Goal: Task Accomplishment & Management: Manage account settings

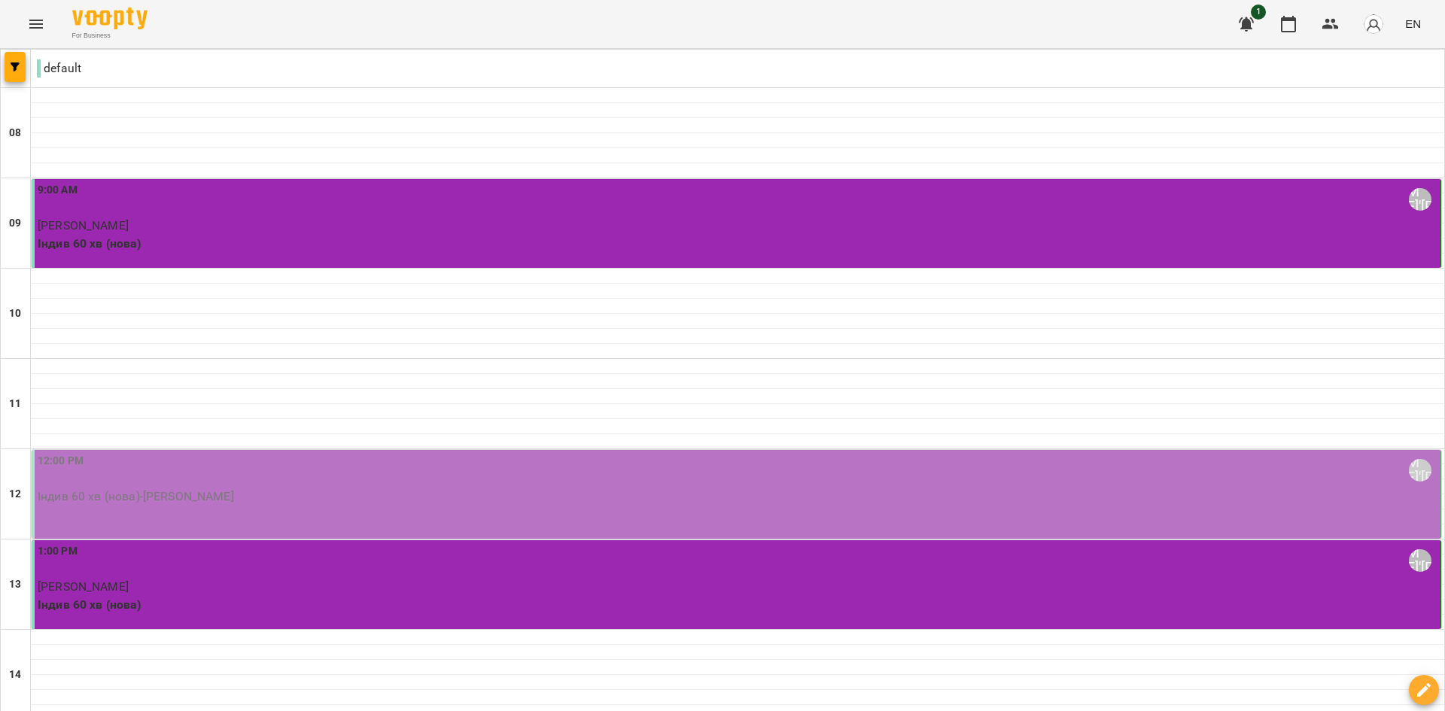
scroll to position [741, 0]
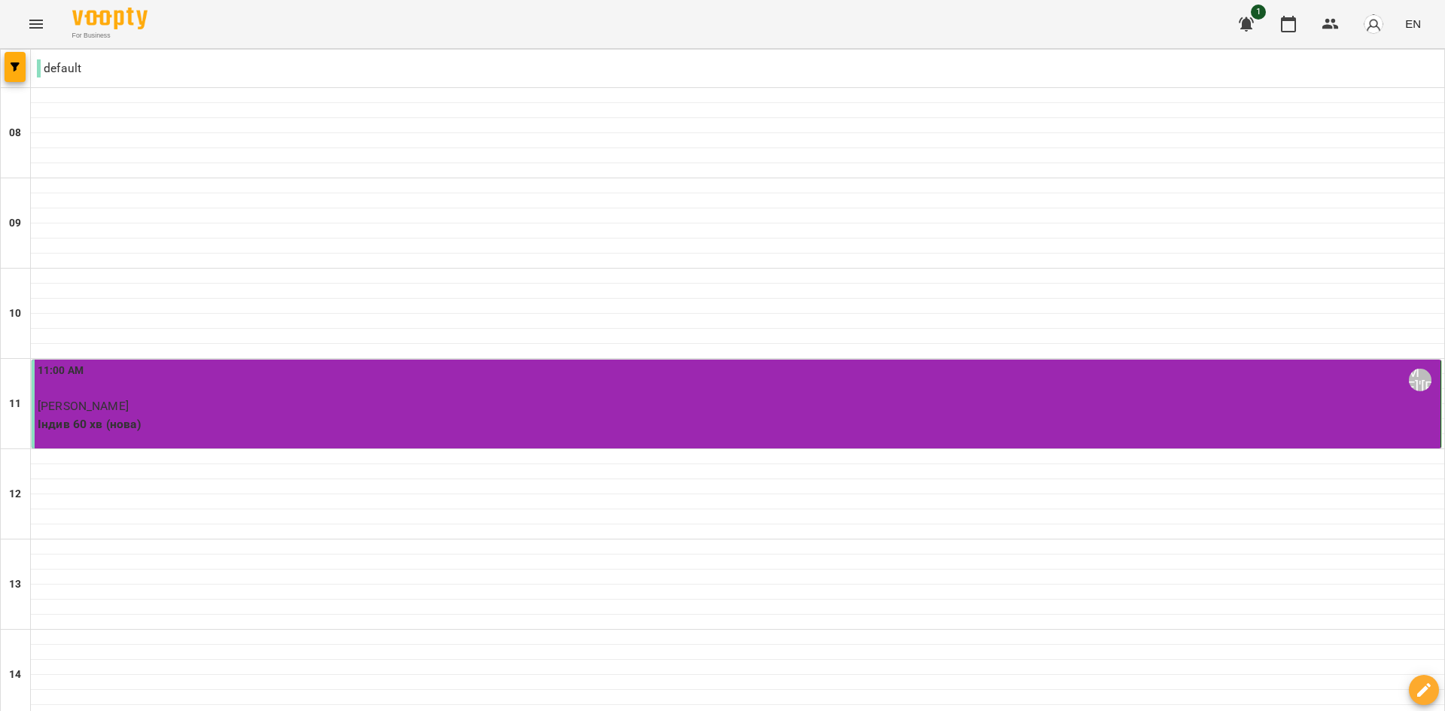
scroll to position [602, 0]
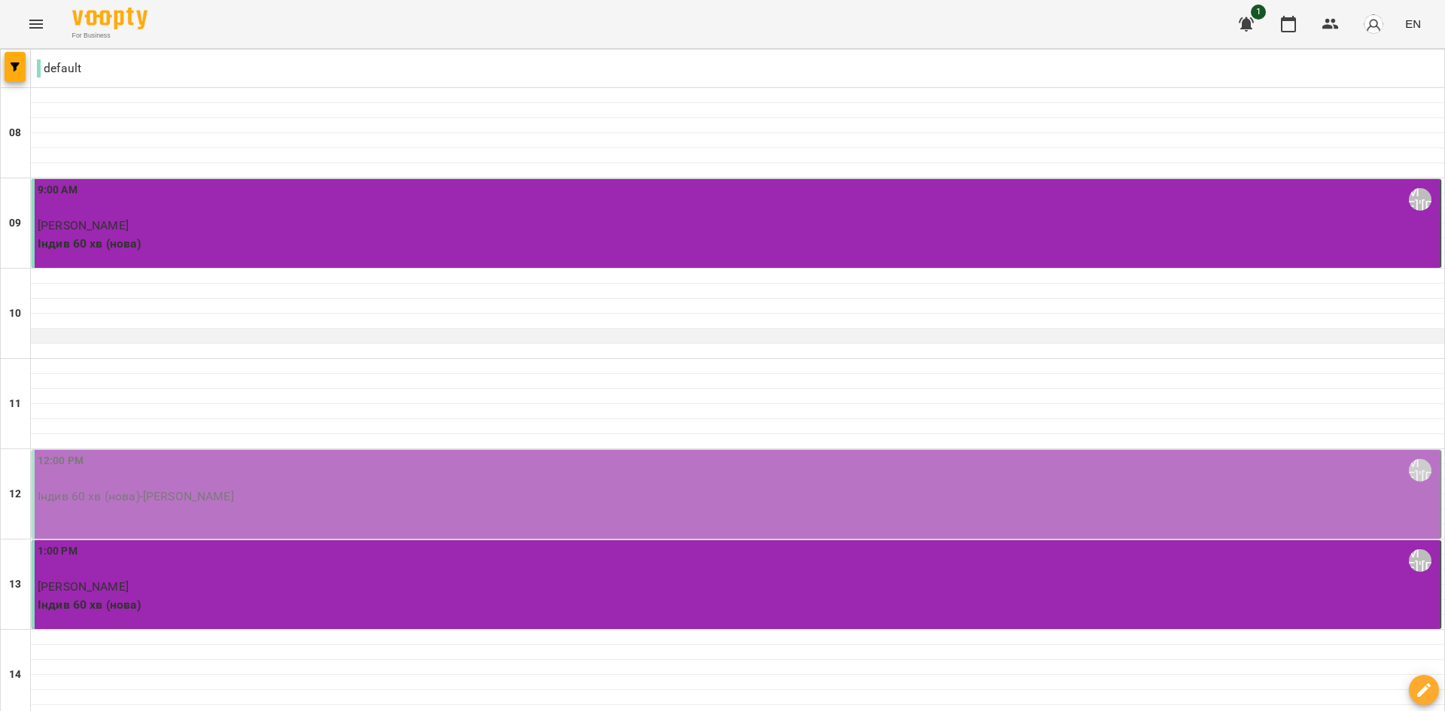
scroll to position [75, 0]
click at [97, 359] on div at bounding box center [738, 366] width 1414 height 15
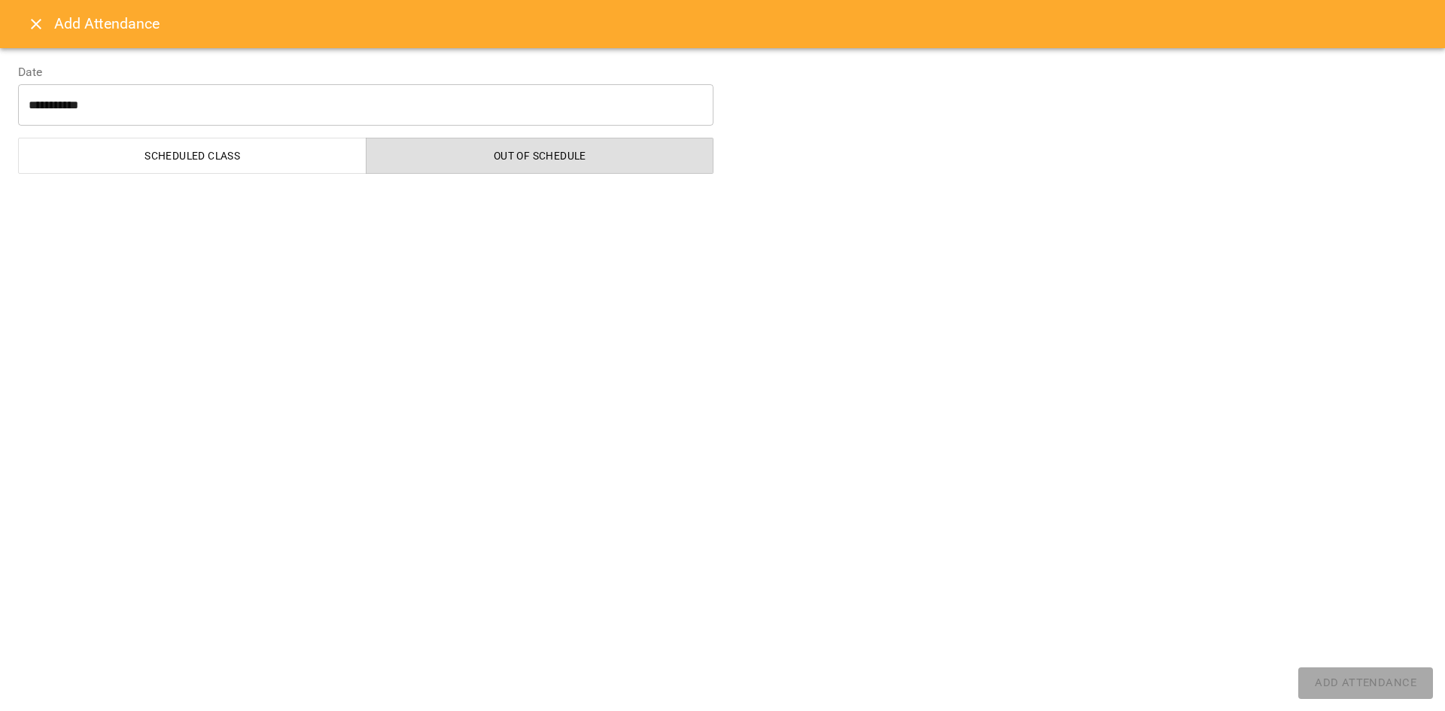
select select "**********"
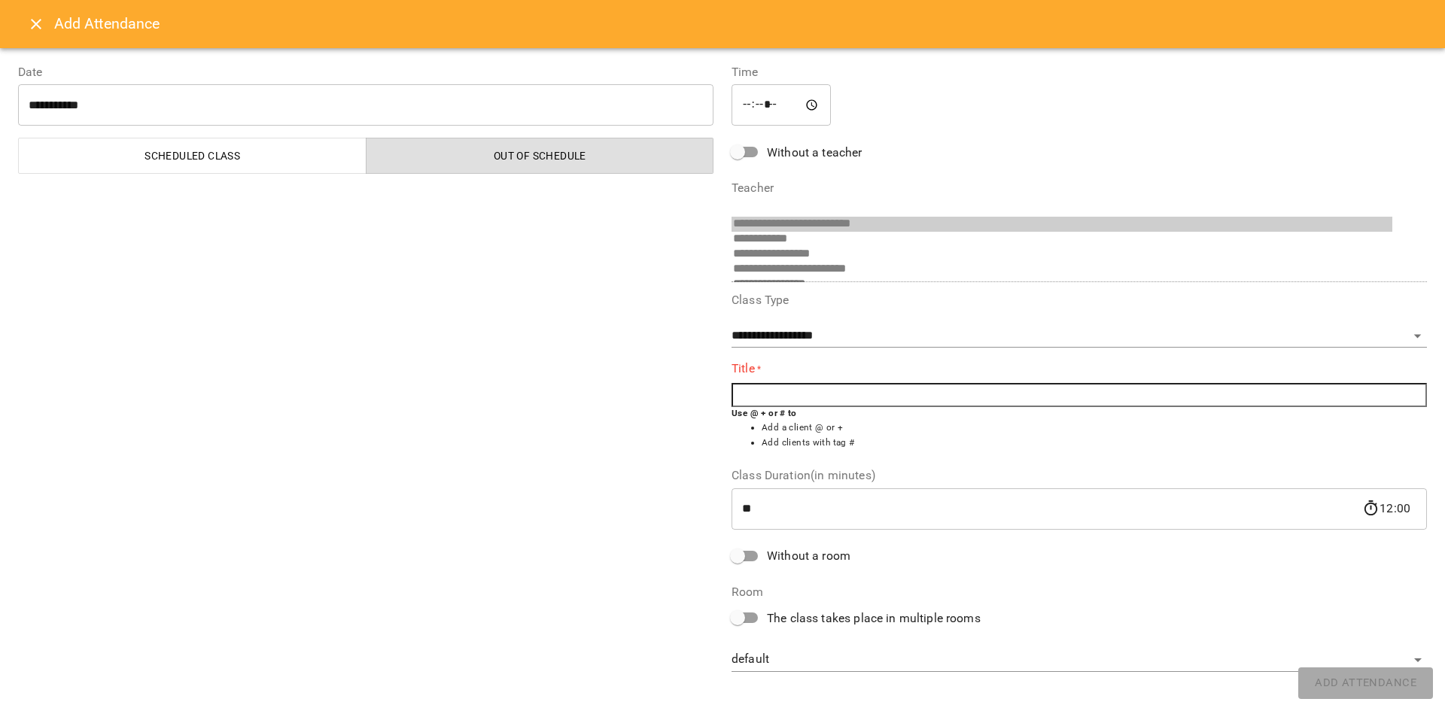
click at [772, 394] on input "text" at bounding box center [1079, 395] width 695 height 24
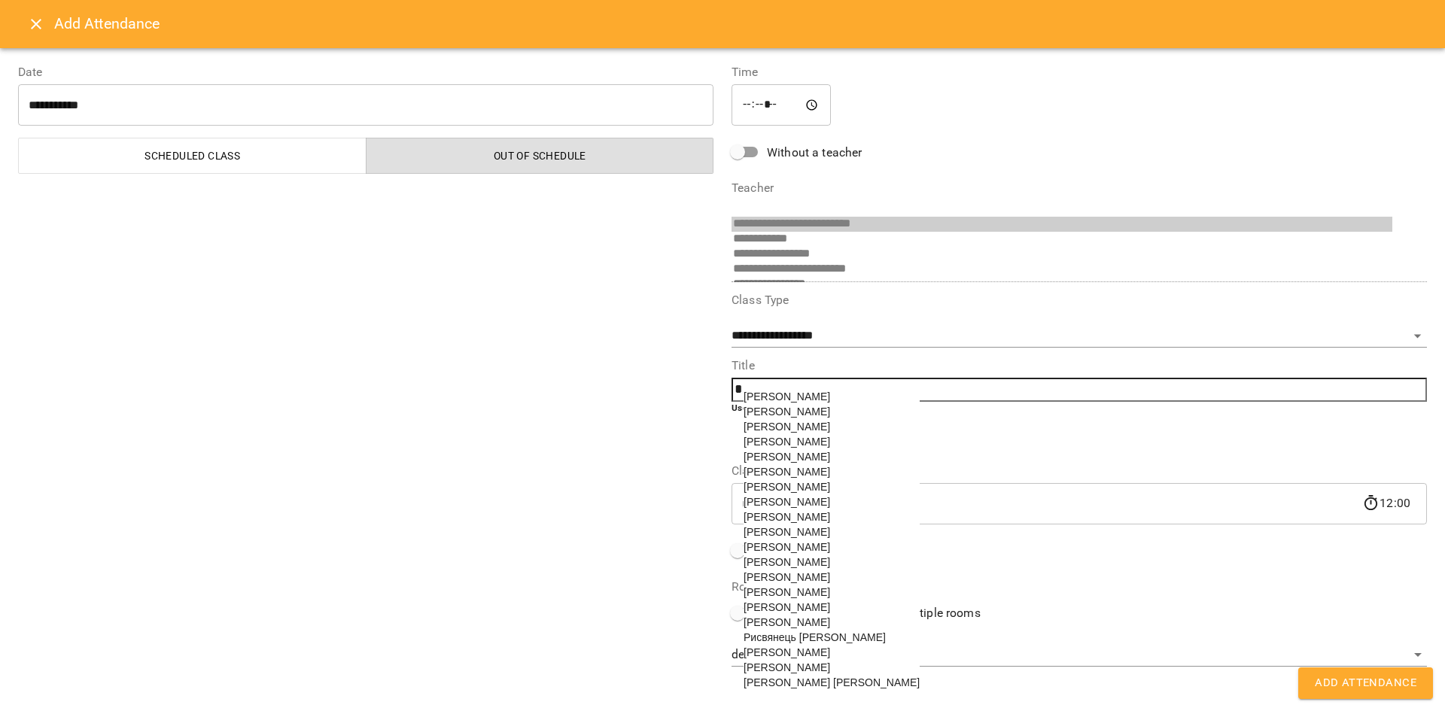
click at [806, 493] on span "[PERSON_NAME]" at bounding box center [787, 487] width 87 height 12
type input "**********"
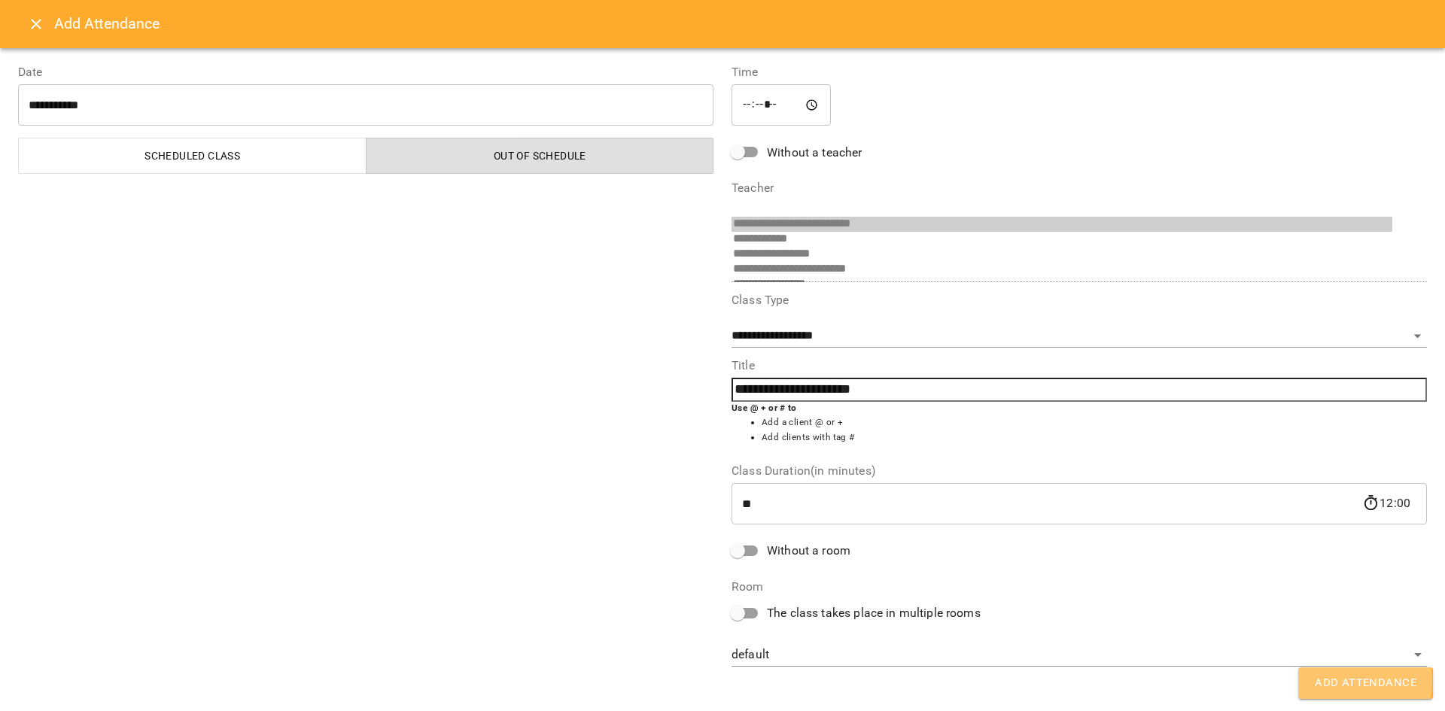
click at [1335, 682] on span "Add Attendance" at bounding box center [1366, 684] width 102 height 20
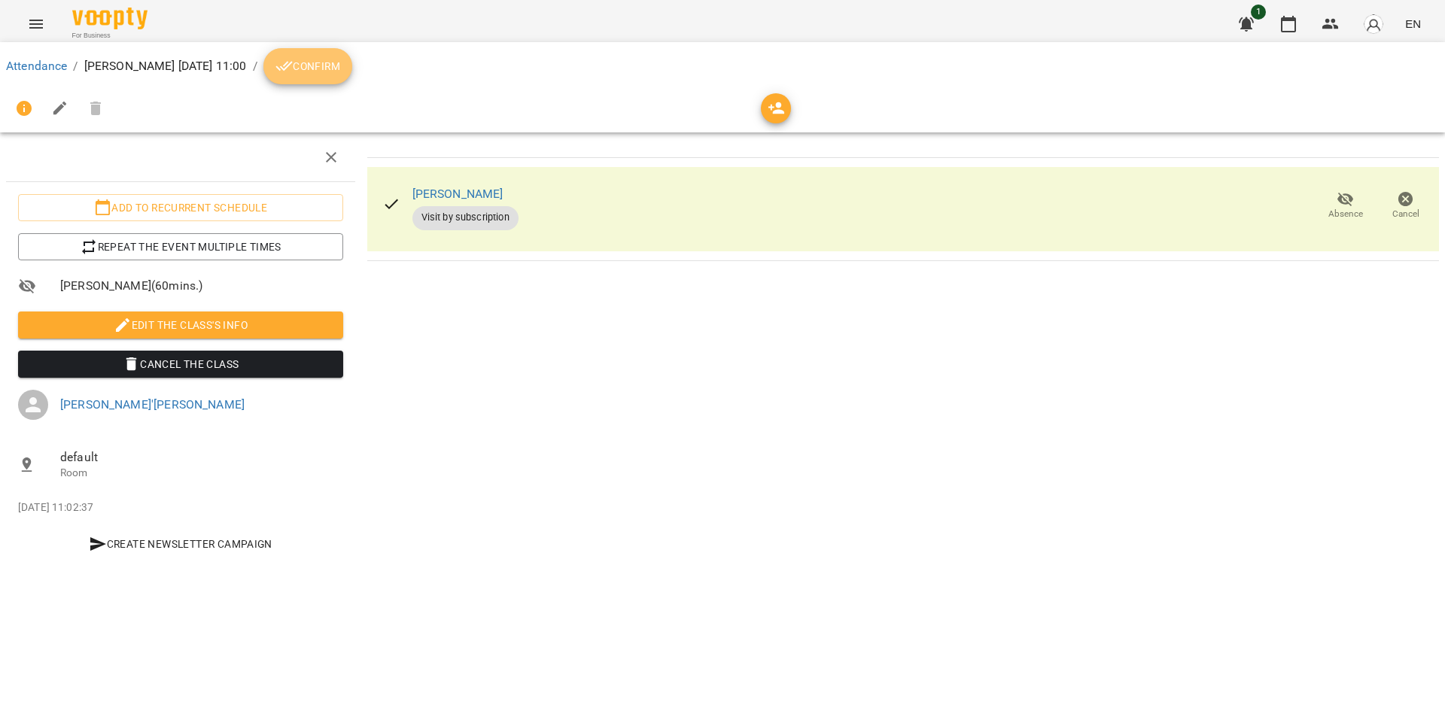
click at [340, 75] on span "Confirm" at bounding box center [307, 66] width 65 height 18
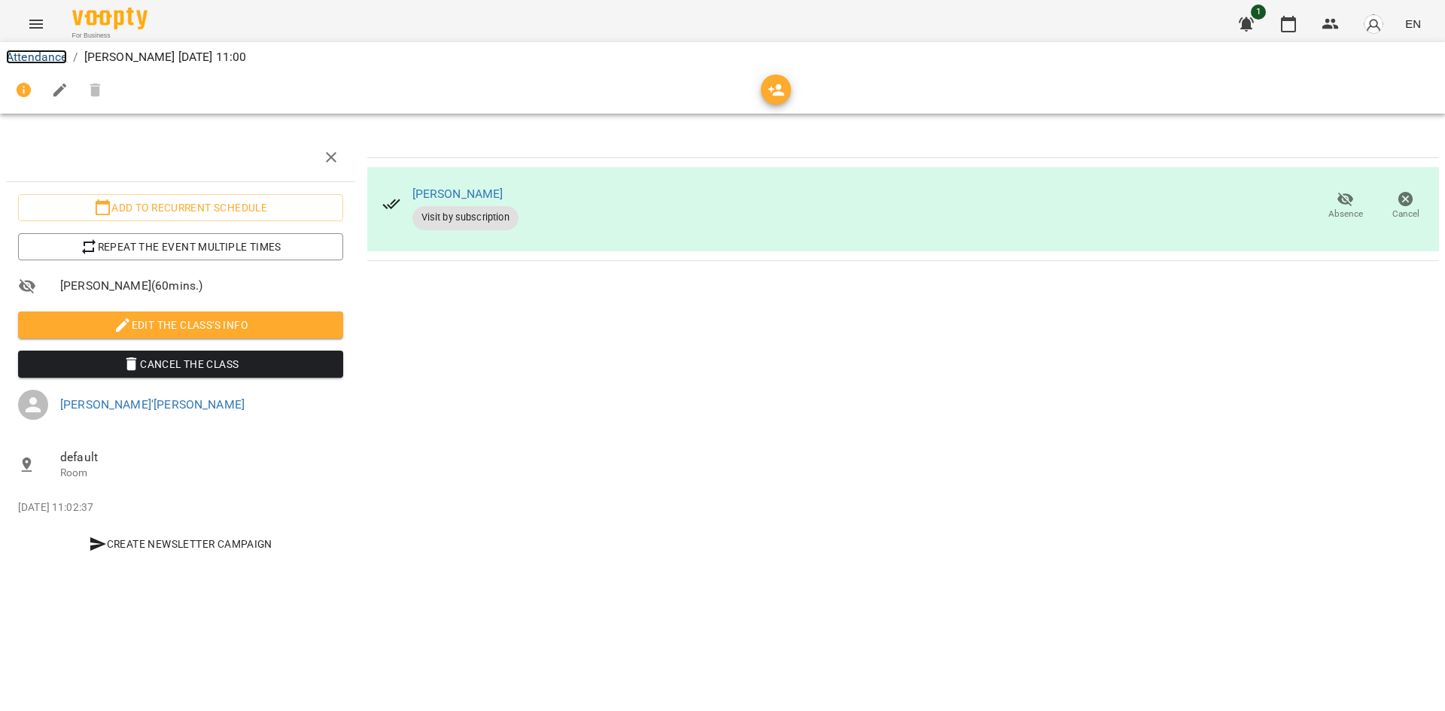
click at [50, 63] on link "Attendance" at bounding box center [36, 57] width 61 height 14
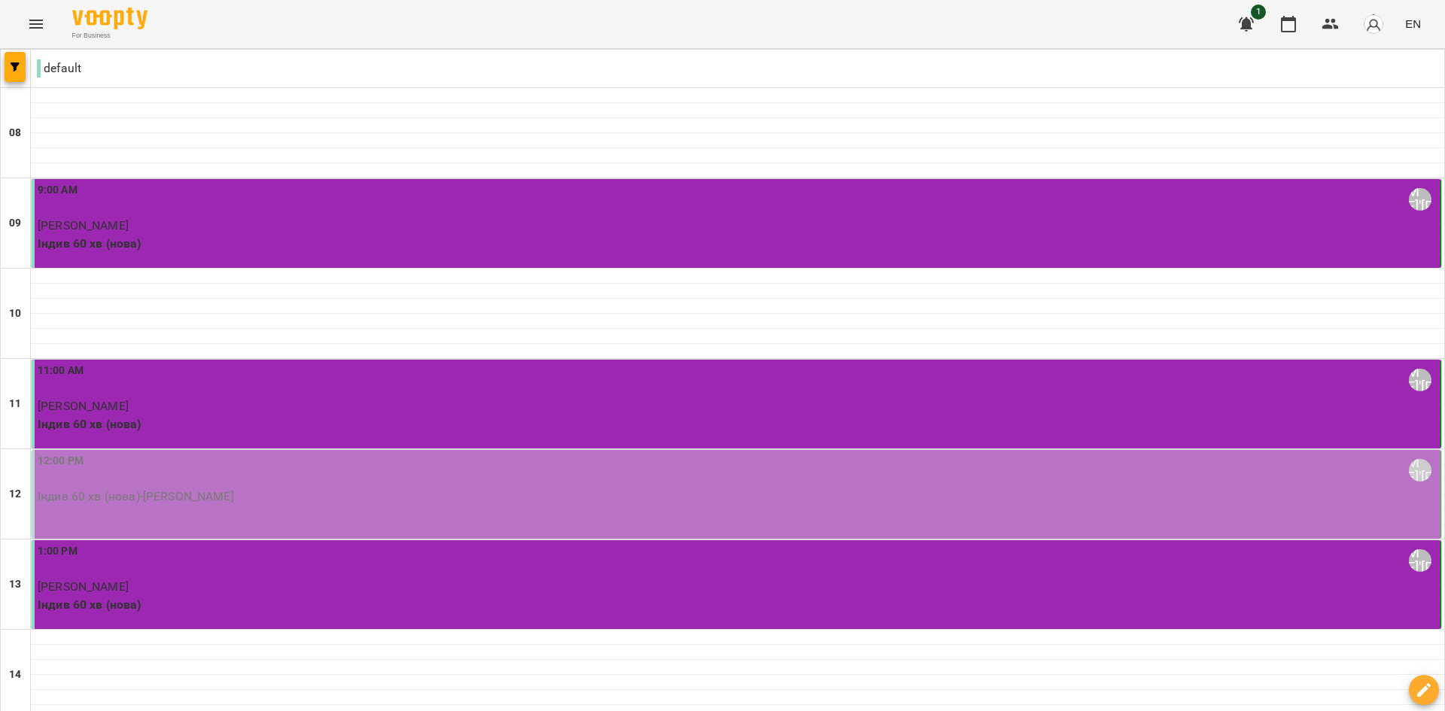
scroll to position [527, 0]
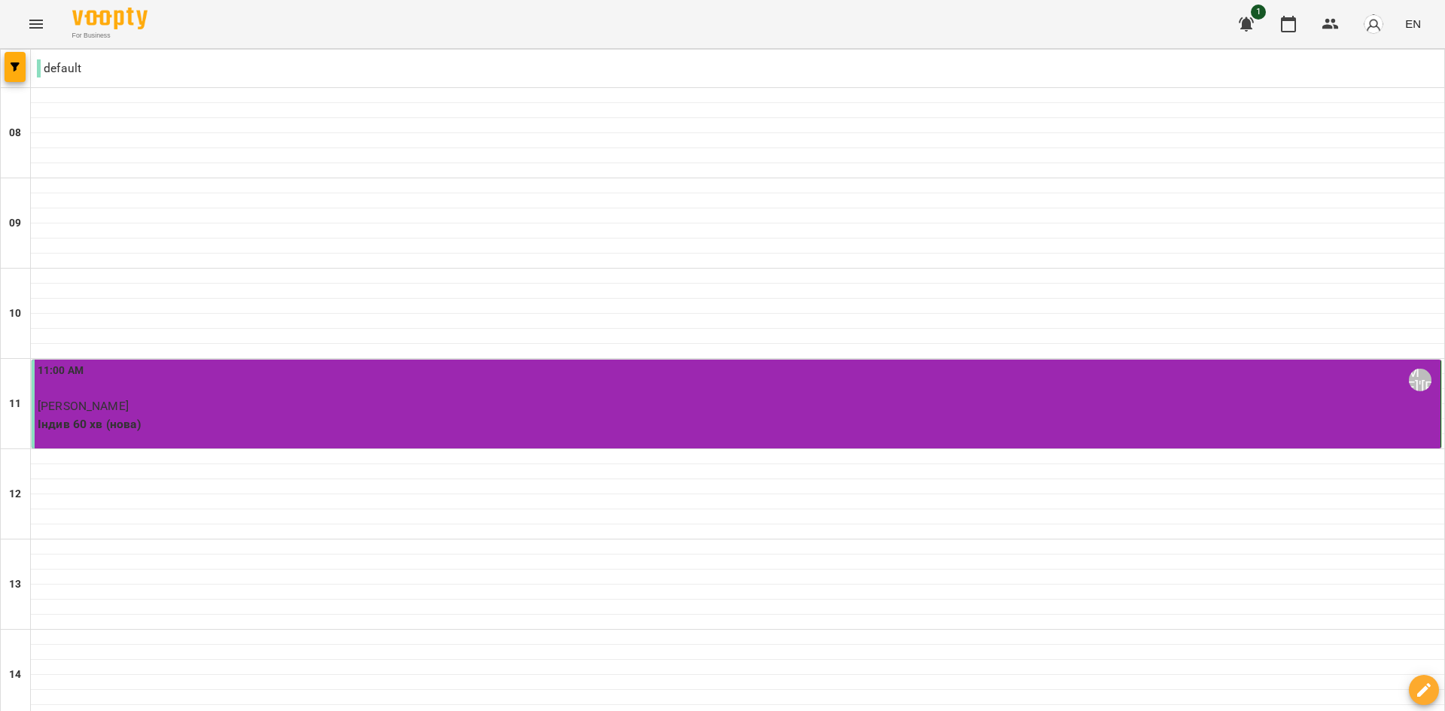
scroll to position [452, 0]
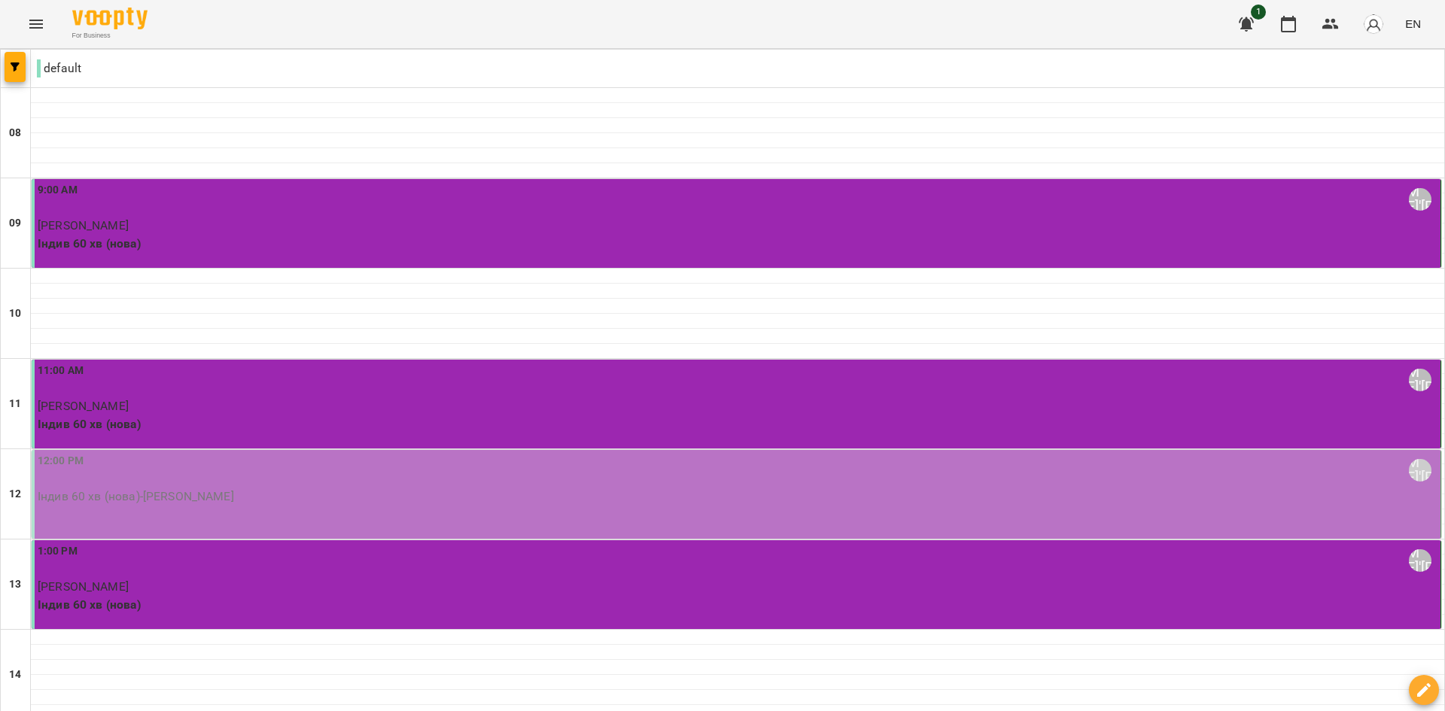
scroll to position [151, 0]
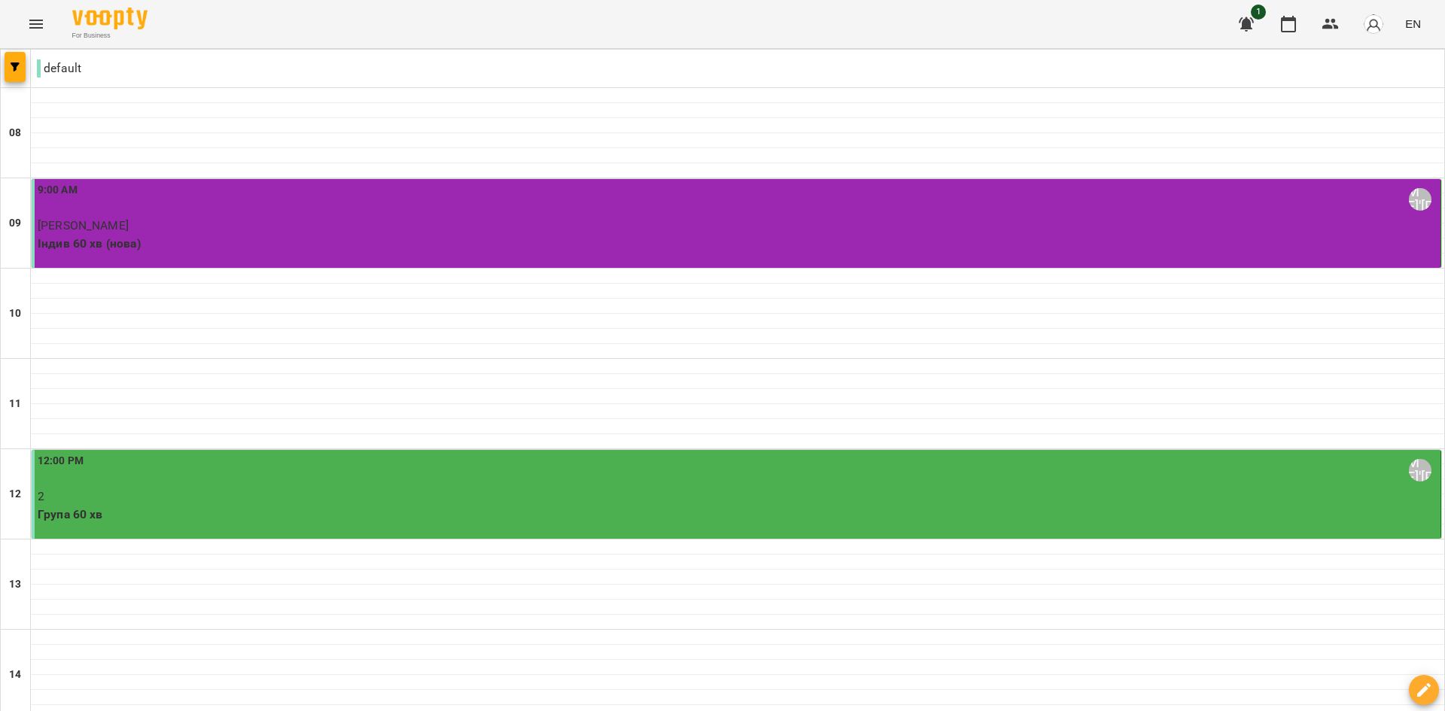
scroll to position [602, 0]
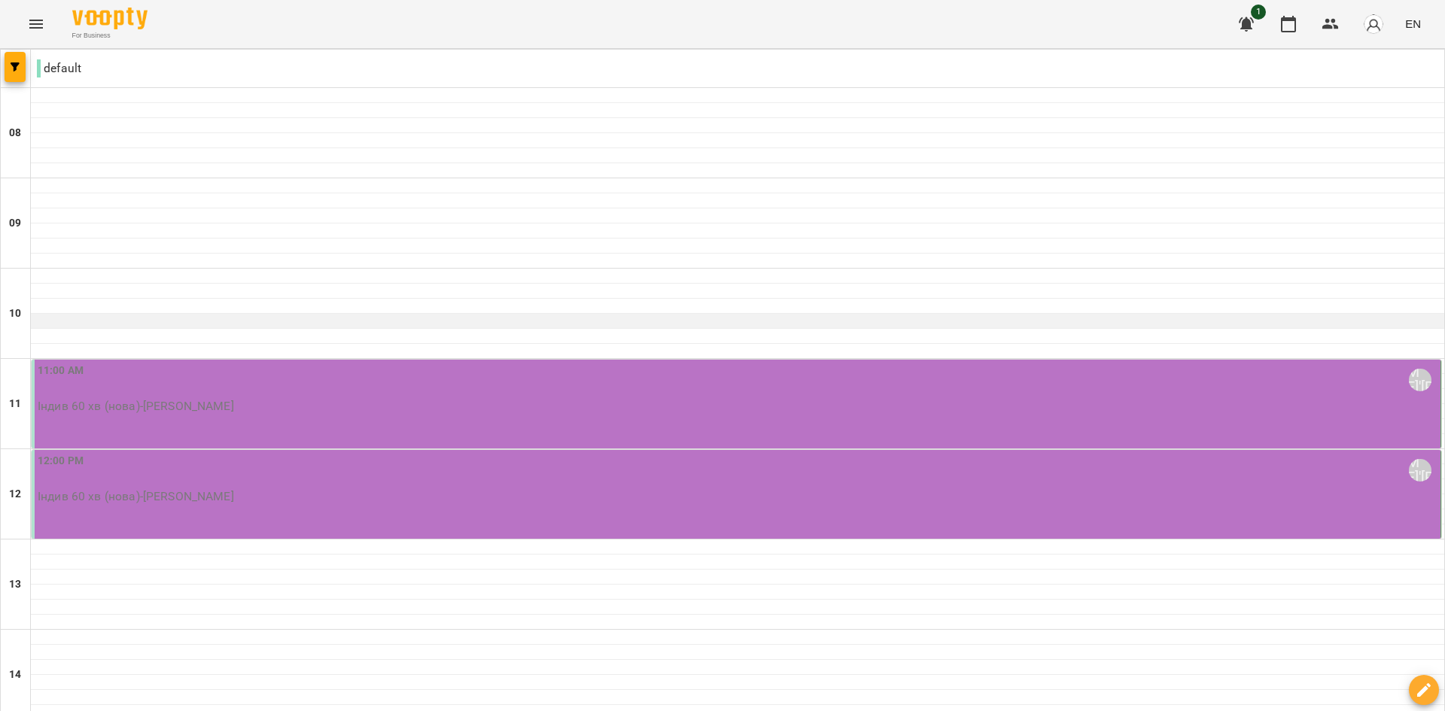
scroll to position [0, 0]
click at [72, 276] on div at bounding box center [738, 276] width 1414 height 15
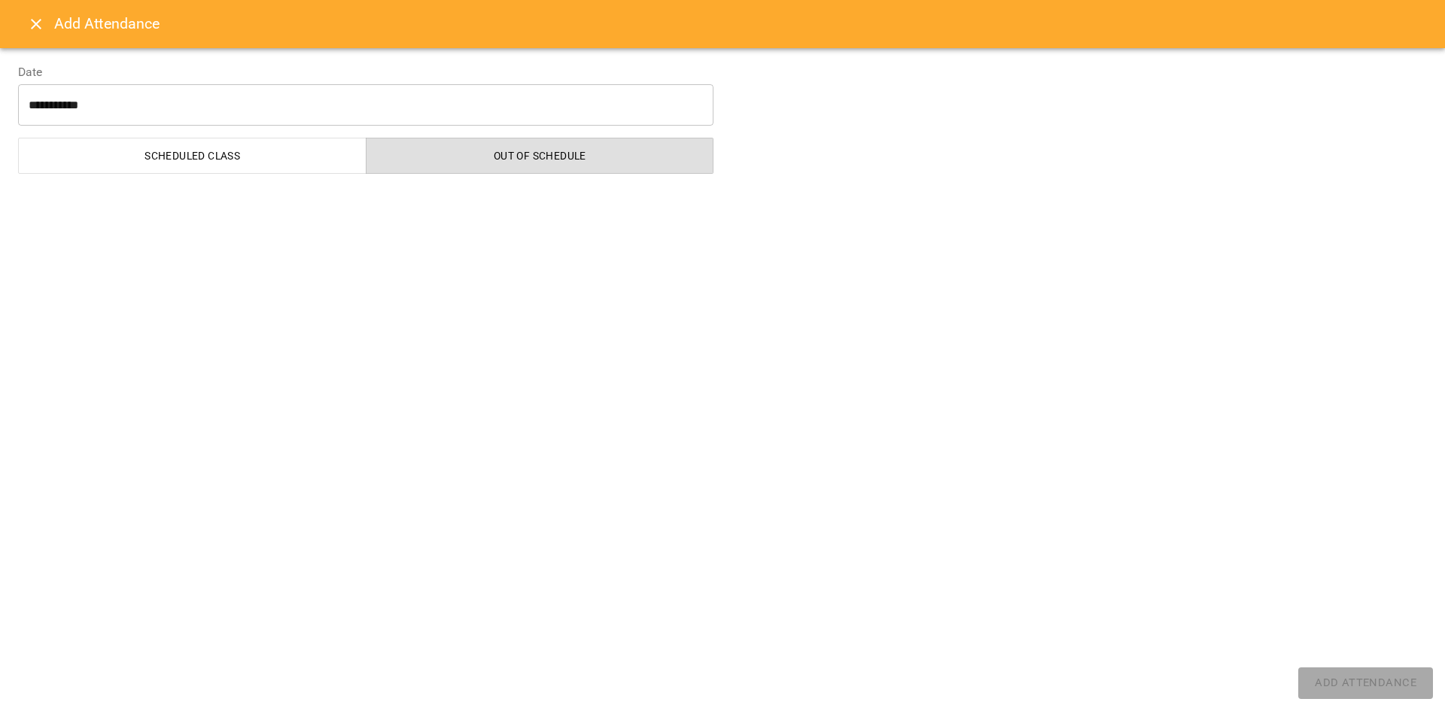
select select "**********"
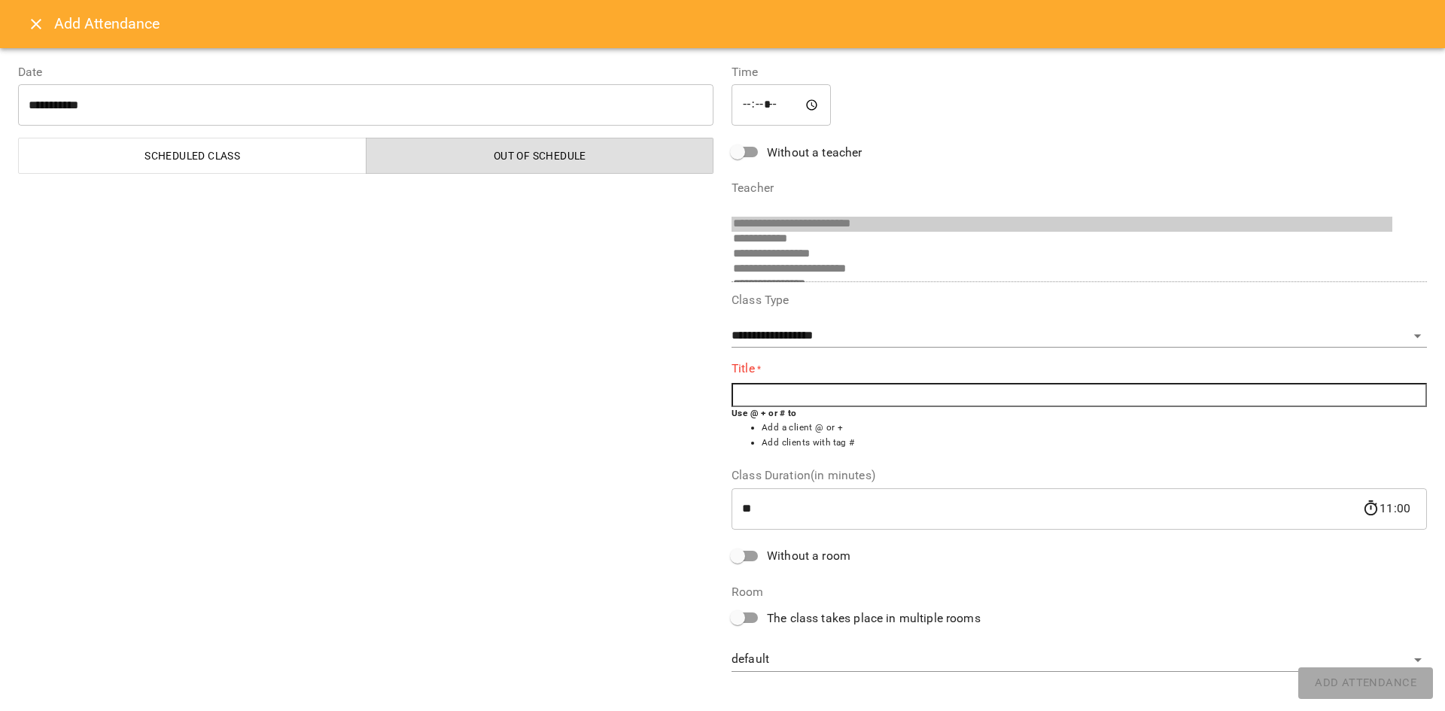
click at [903, 389] on input "text" at bounding box center [1079, 395] width 695 height 24
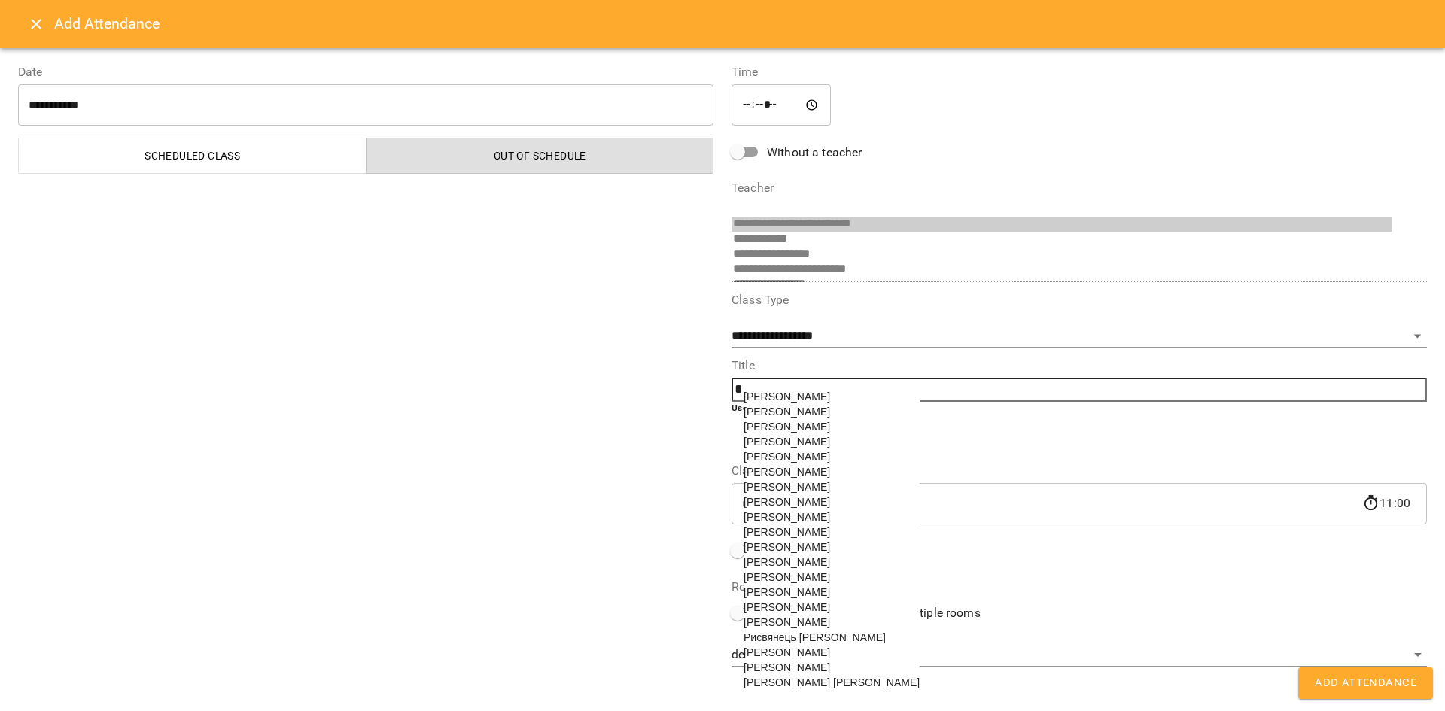
click at [784, 493] on span "[PERSON_NAME]" at bounding box center [787, 487] width 87 height 12
type input "**********"
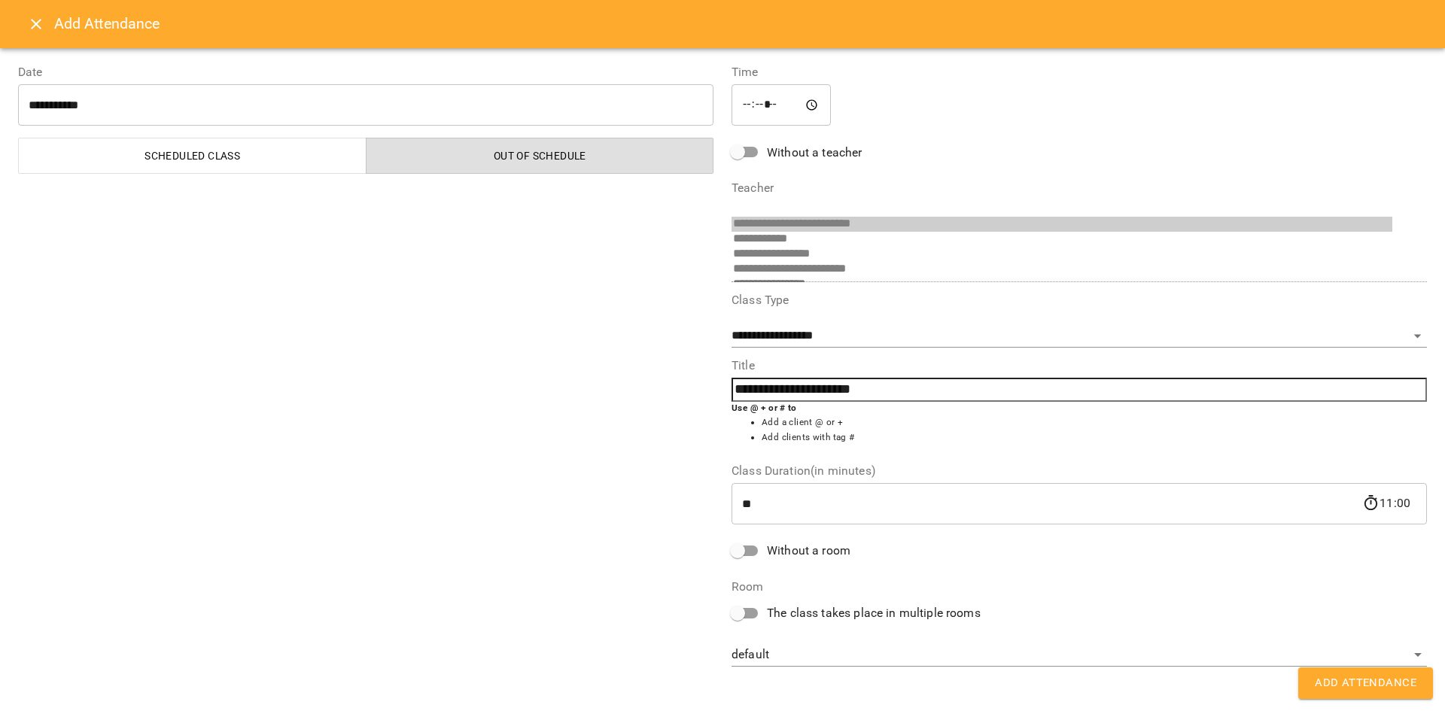
click at [1341, 671] on button "Add Attendance" at bounding box center [1365, 684] width 135 height 32
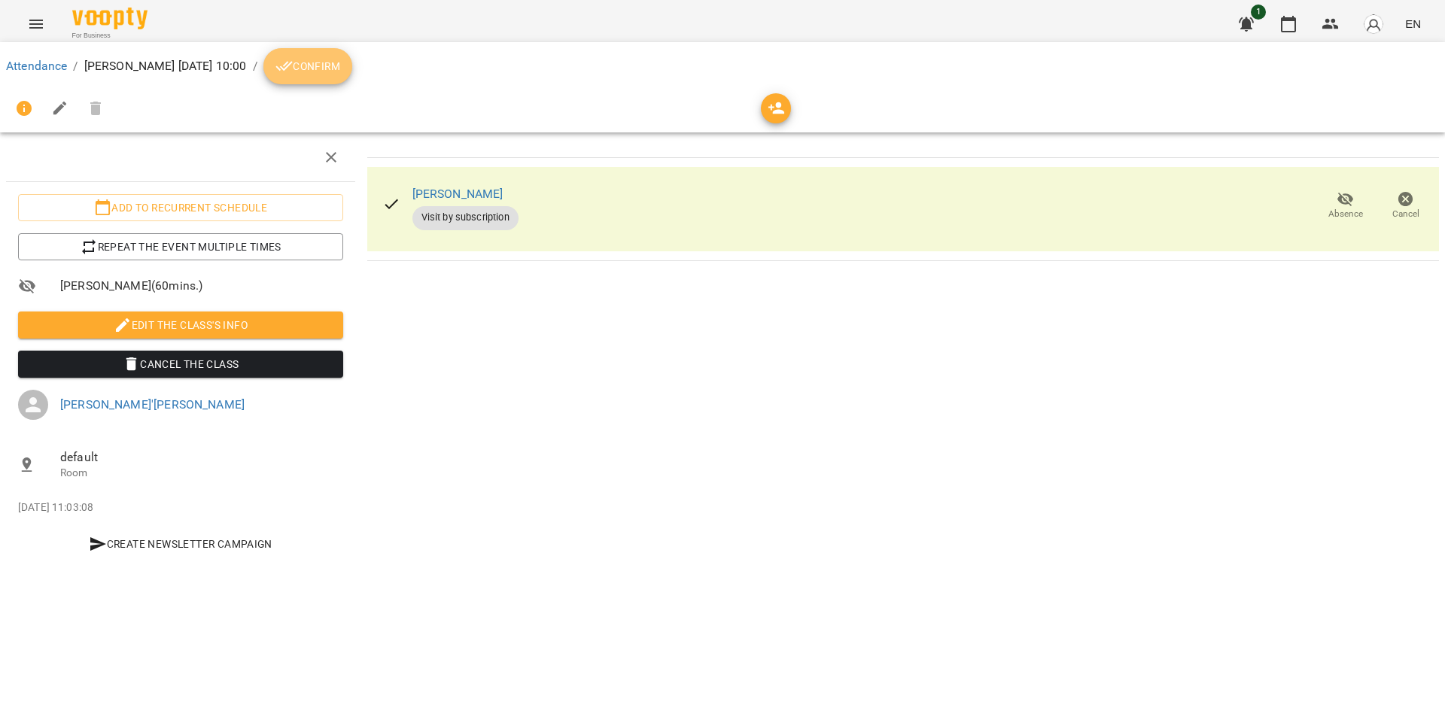
click at [293, 67] on icon "breadcrumb" at bounding box center [283, 67] width 17 height 10
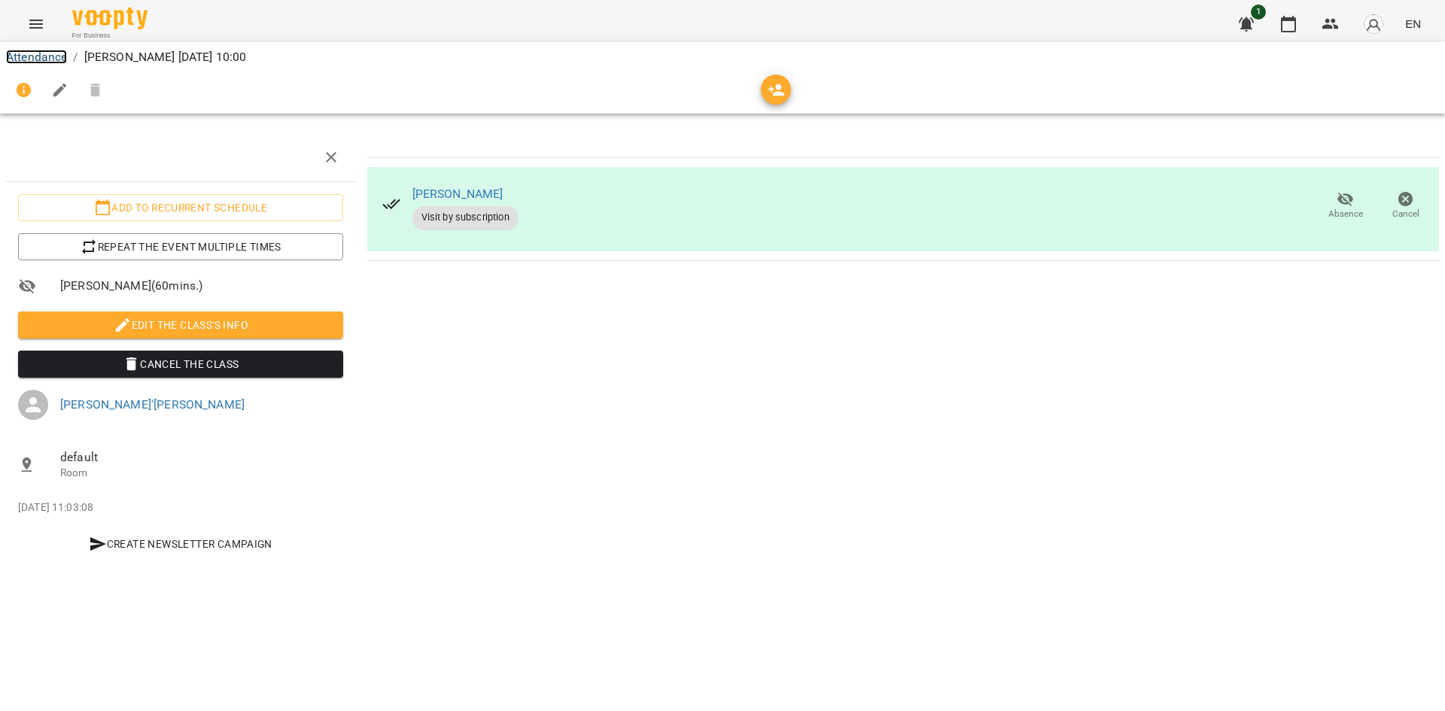
click at [53, 56] on link "Attendance" at bounding box center [36, 57] width 61 height 14
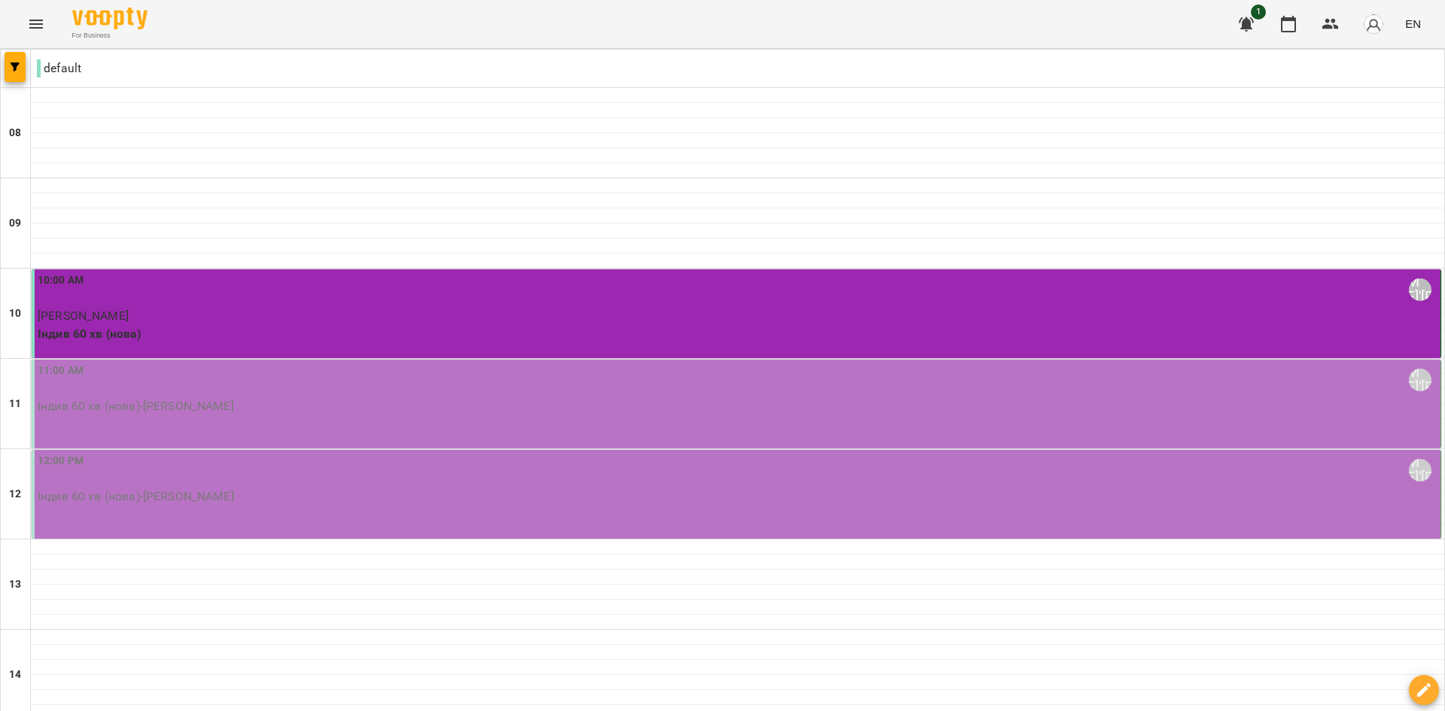
scroll to position [527, 0]
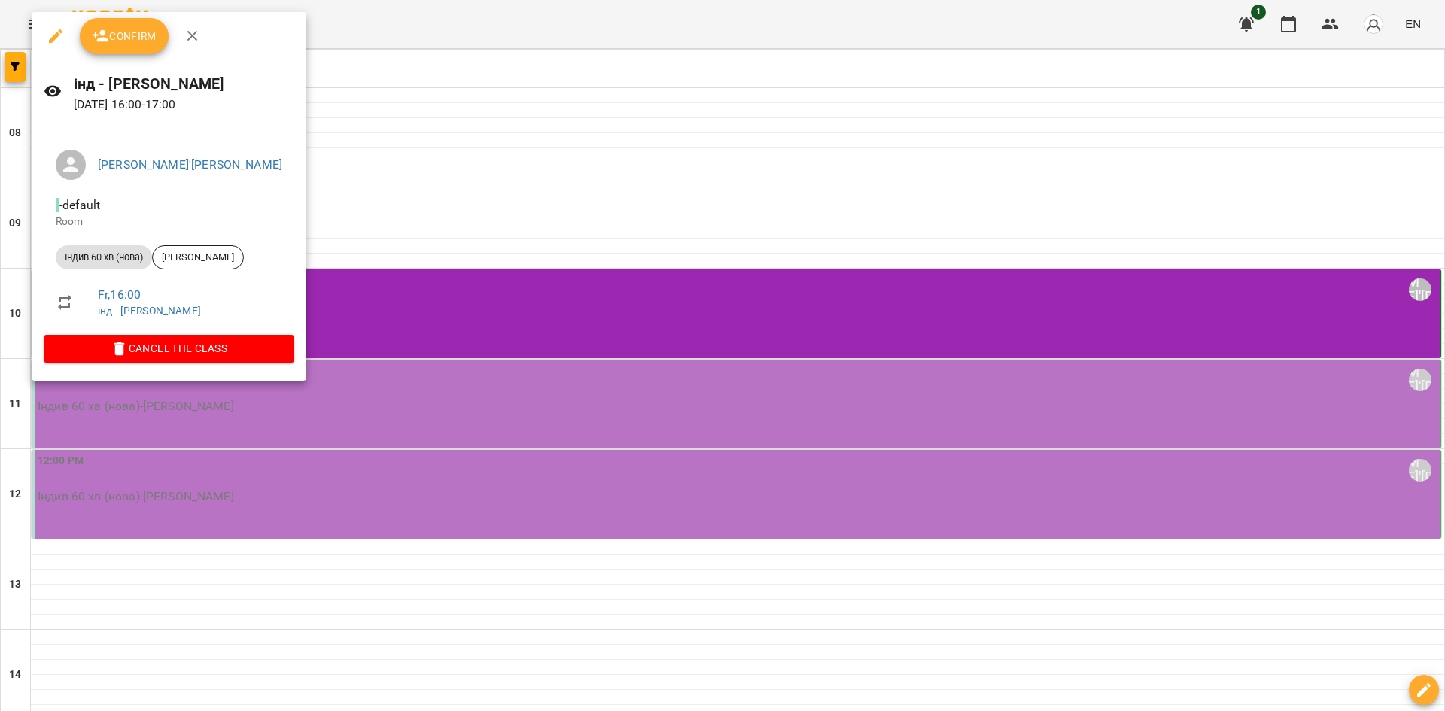
click at [142, 33] on span "Confirm" at bounding box center [124, 36] width 65 height 18
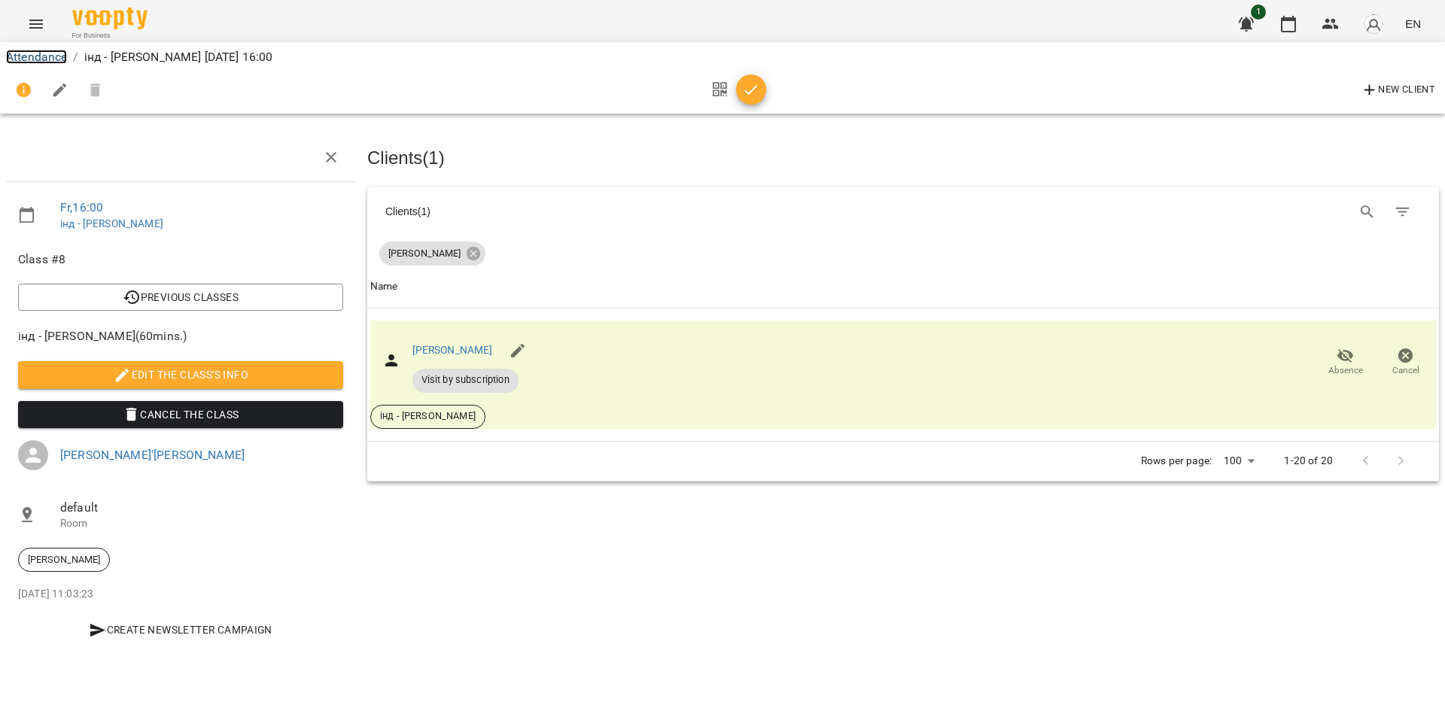
click at [26, 56] on link "Attendance" at bounding box center [36, 57] width 61 height 14
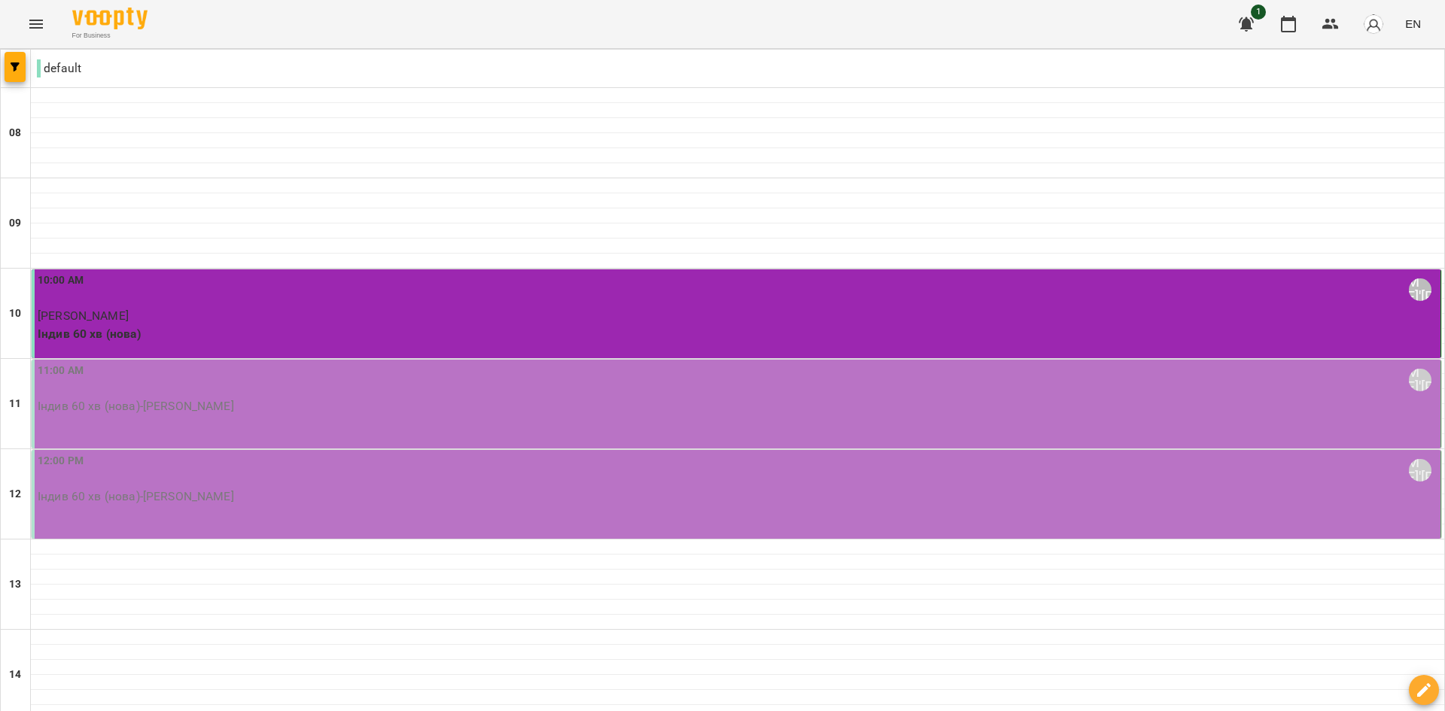
scroll to position [527, 0]
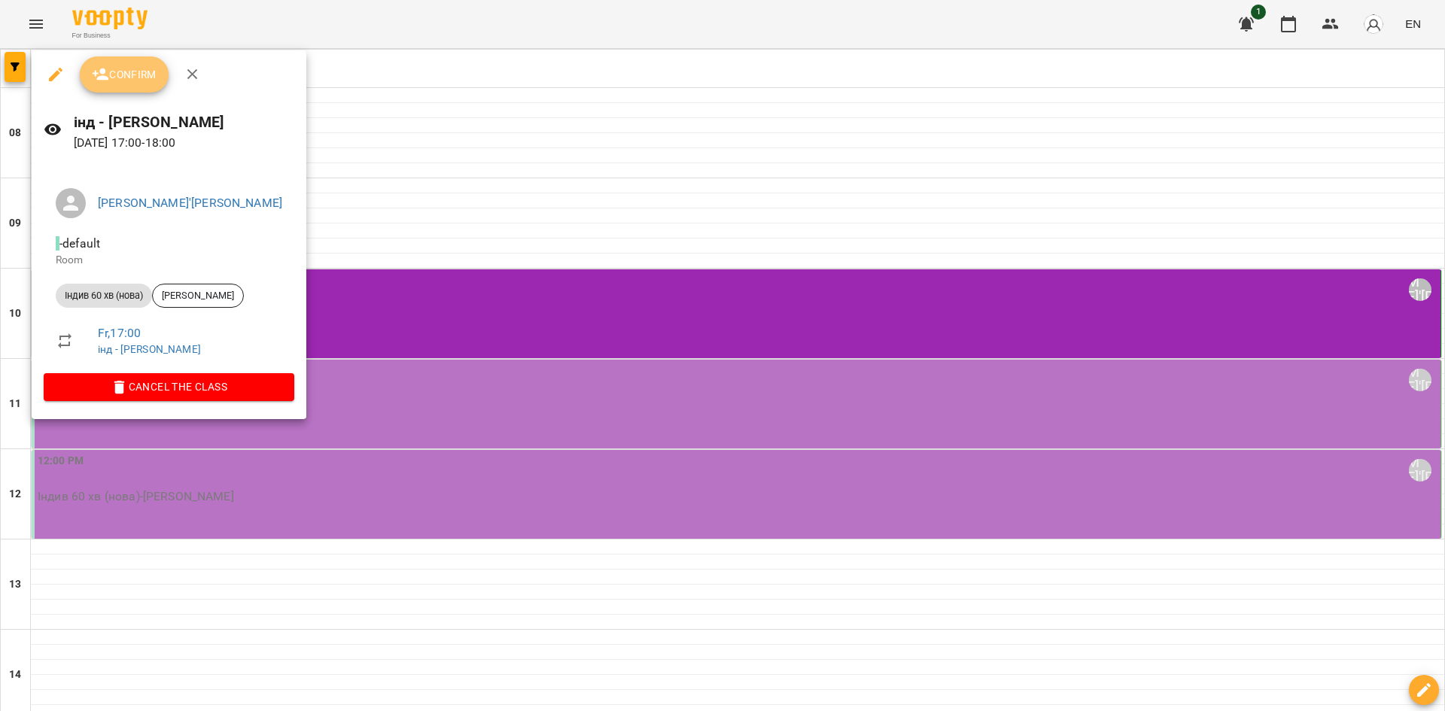
click at [138, 62] on button "Confirm" at bounding box center [124, 74] width 89 height 36
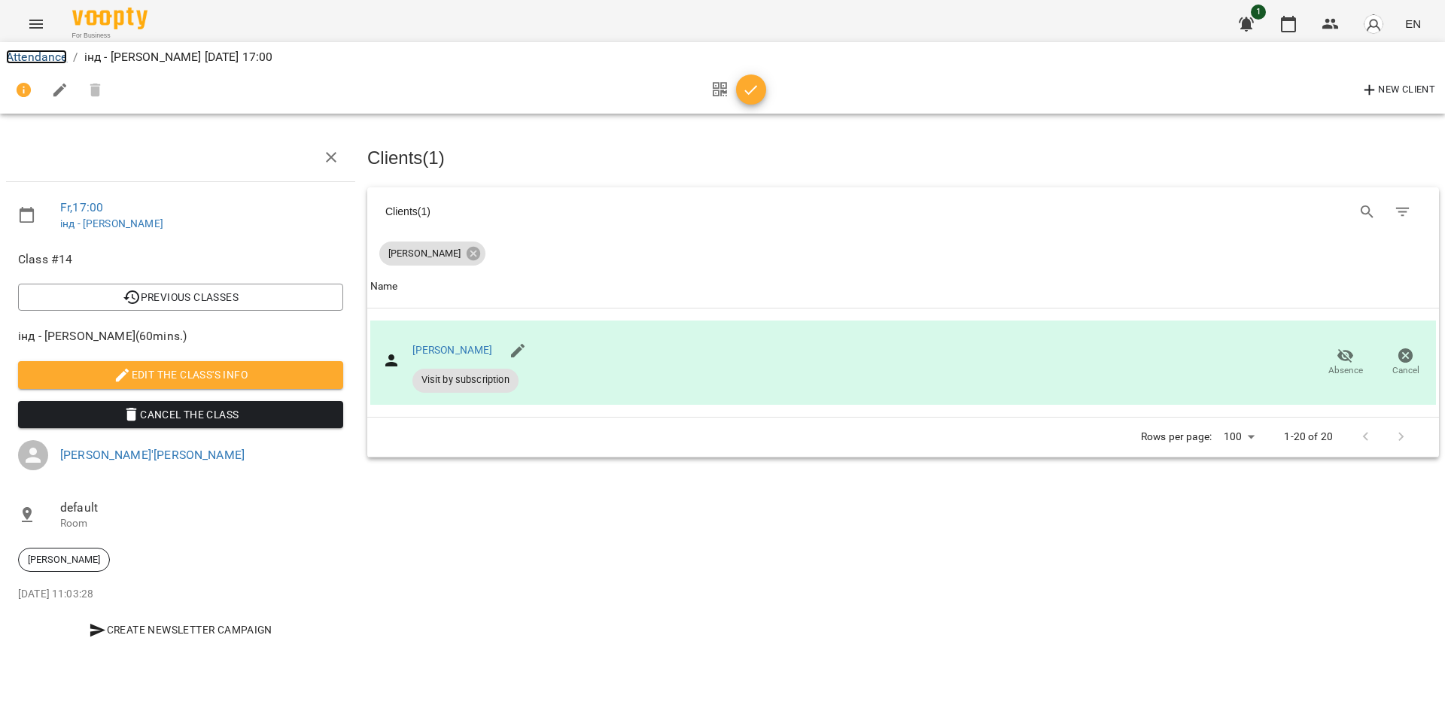
click at [55, 55] on link "Attendance" at bounding box center [36, 57] width 61 height 14
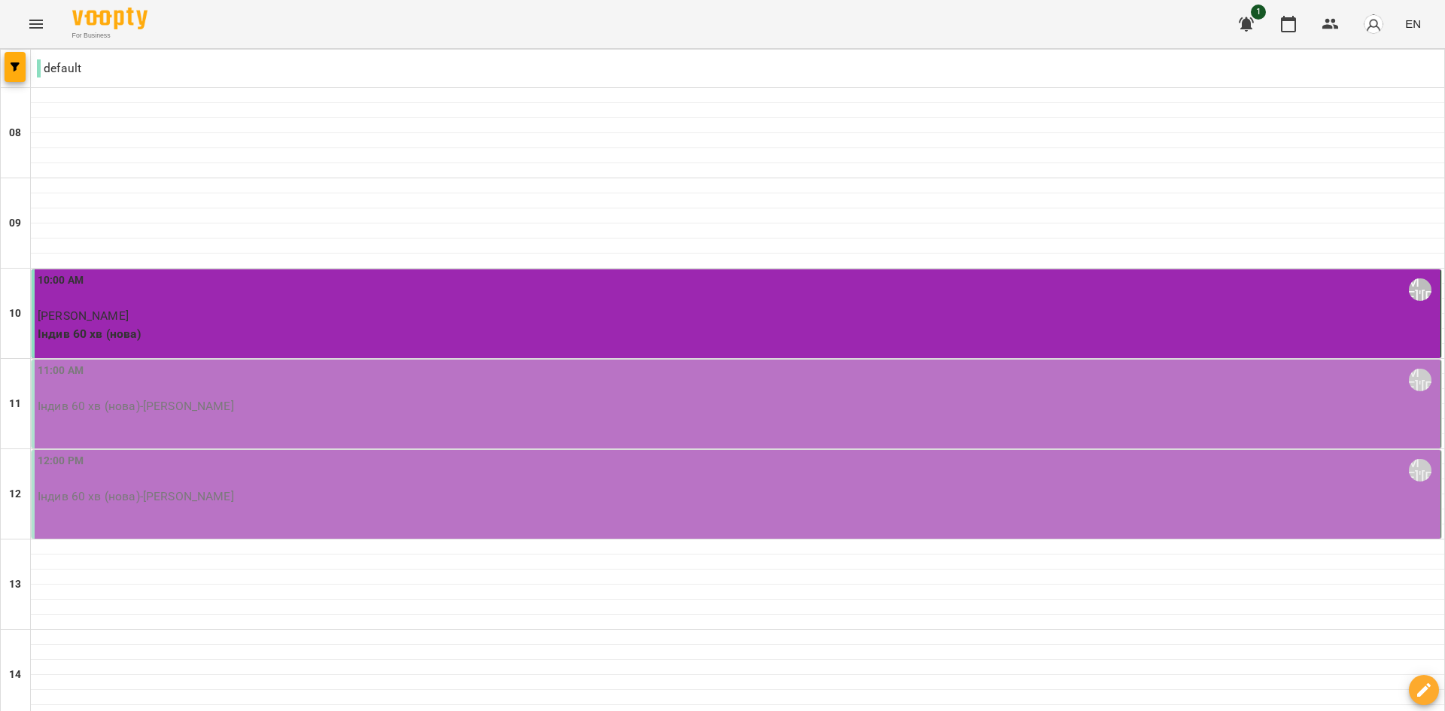
scroll to position [75, 0]
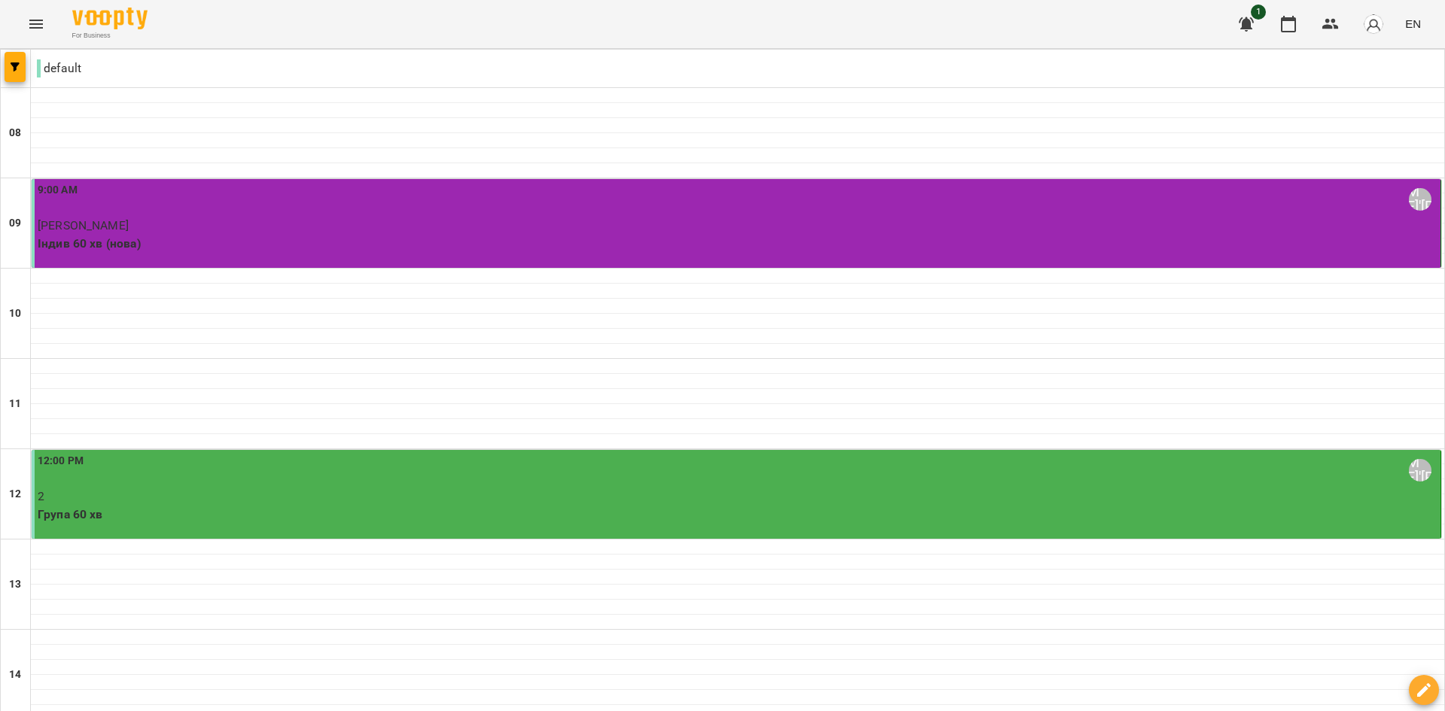
scroll to position [741, 0]
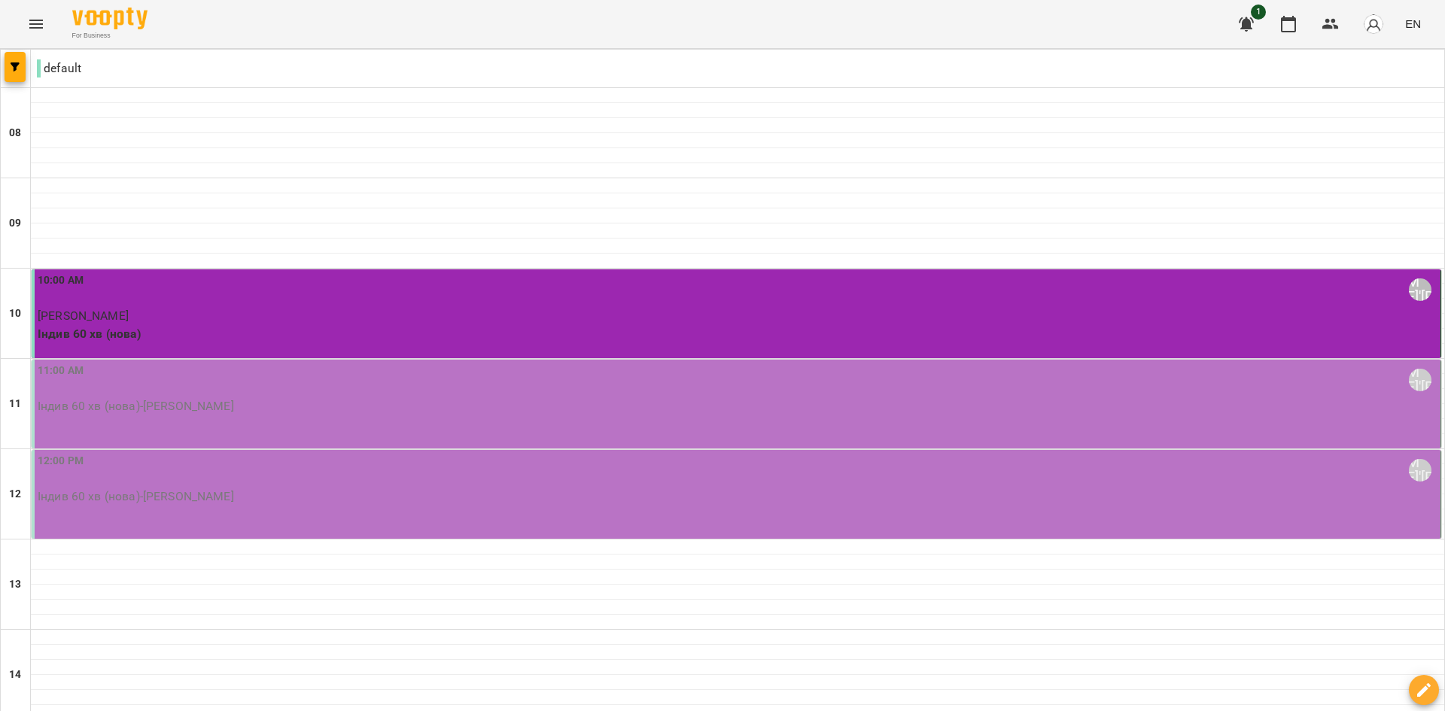
scroll to position [602, 0]
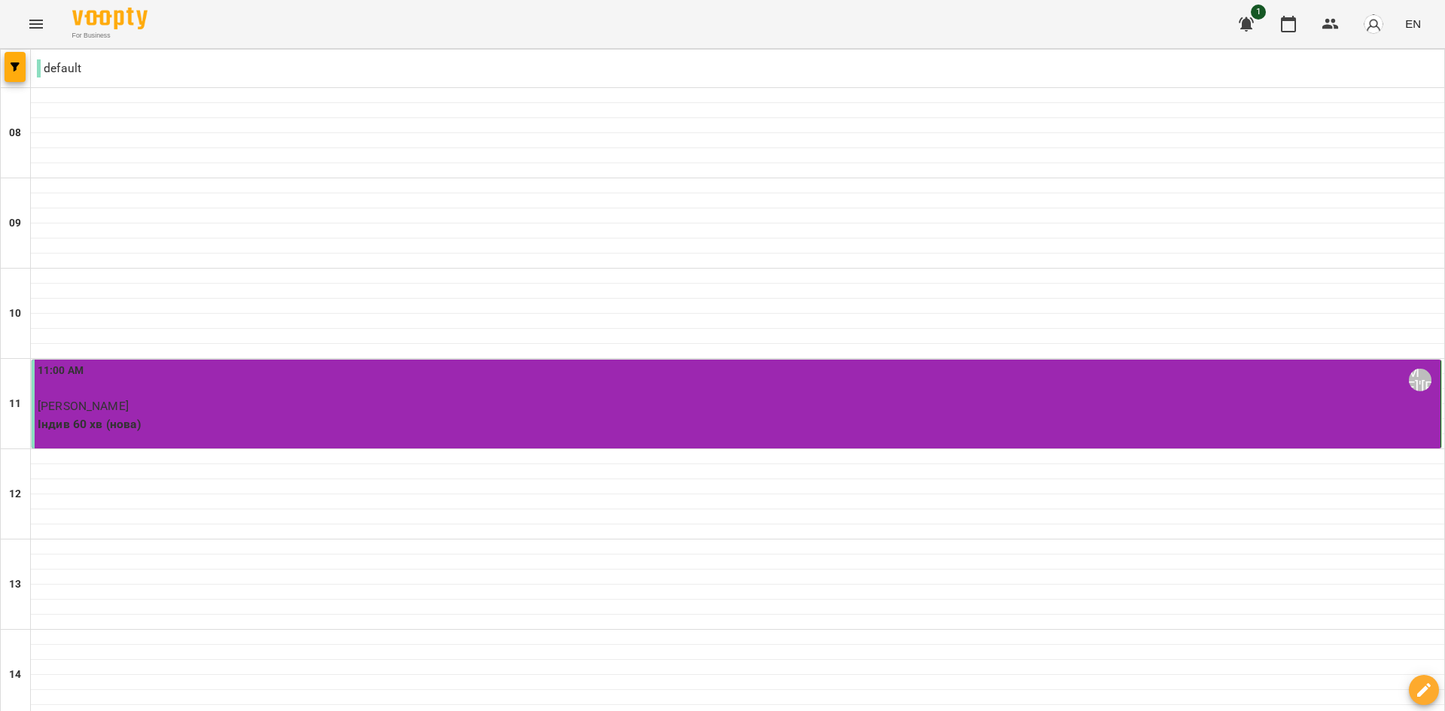
scroll to position [527, 0]
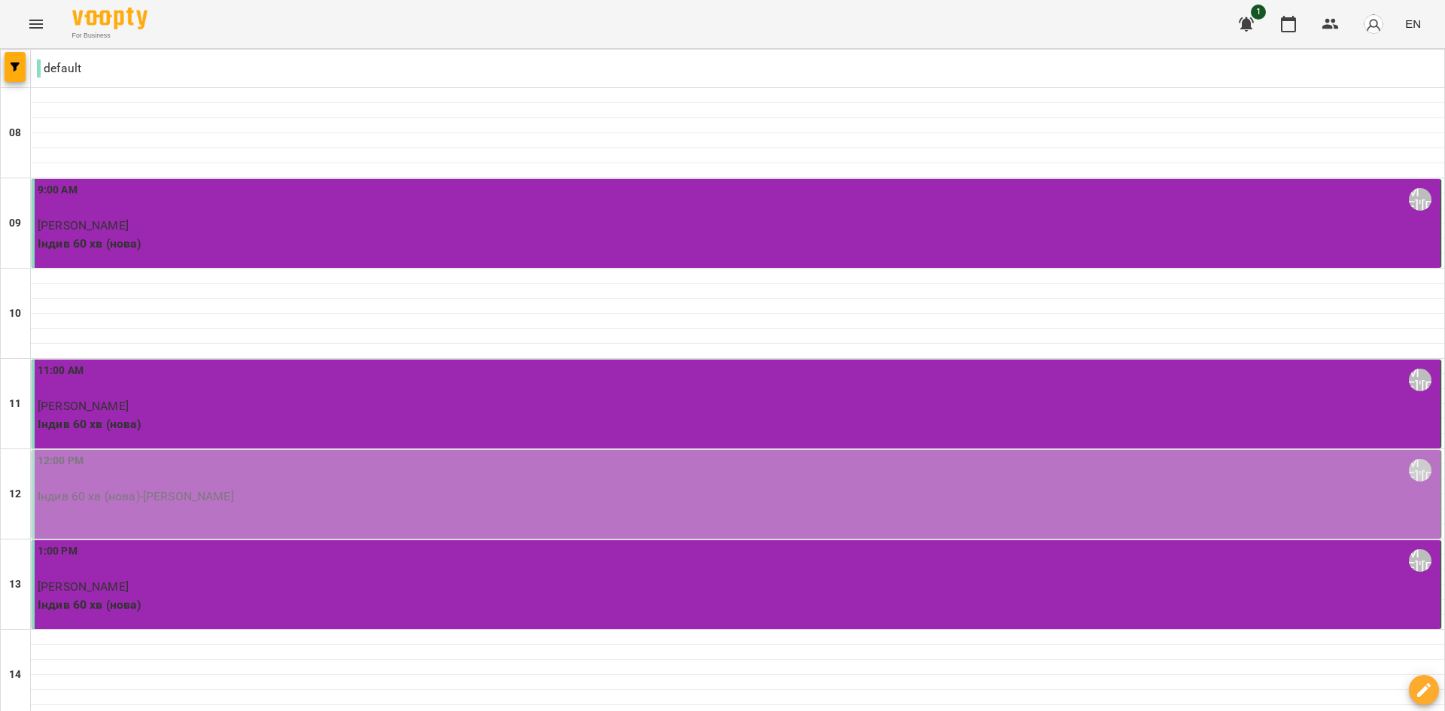
scroll to position [301, 0]
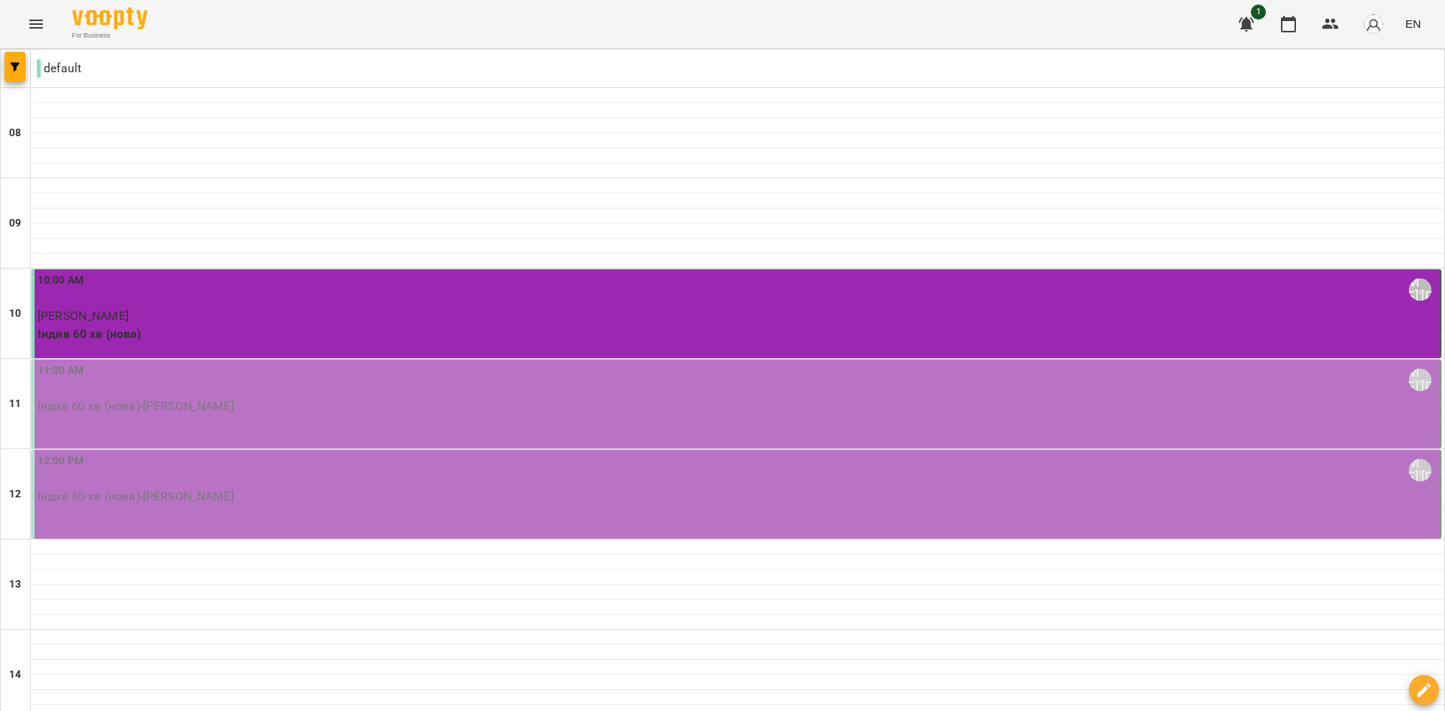
scroll to position [75, 0]
click at [123, 540] on div at bounding box center [738, 547] width 1414 height 15
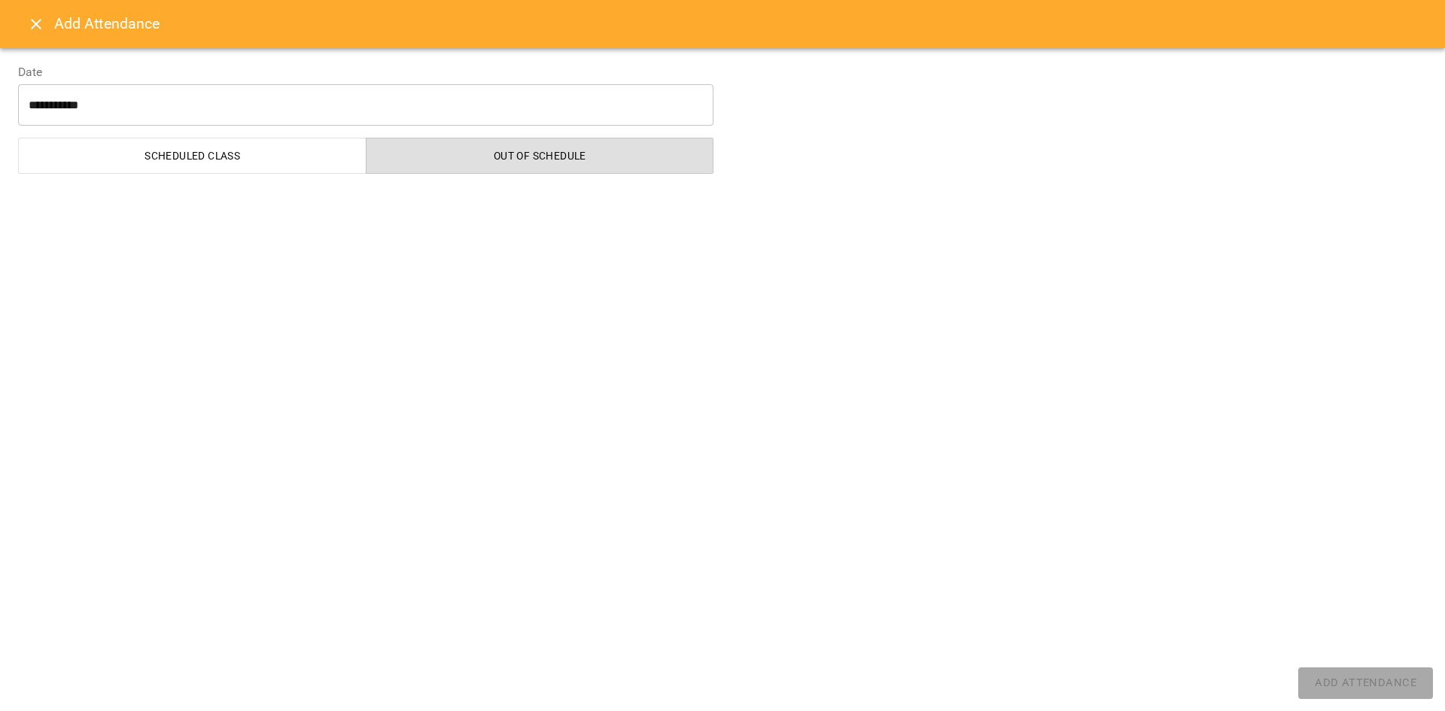
select select "**********"
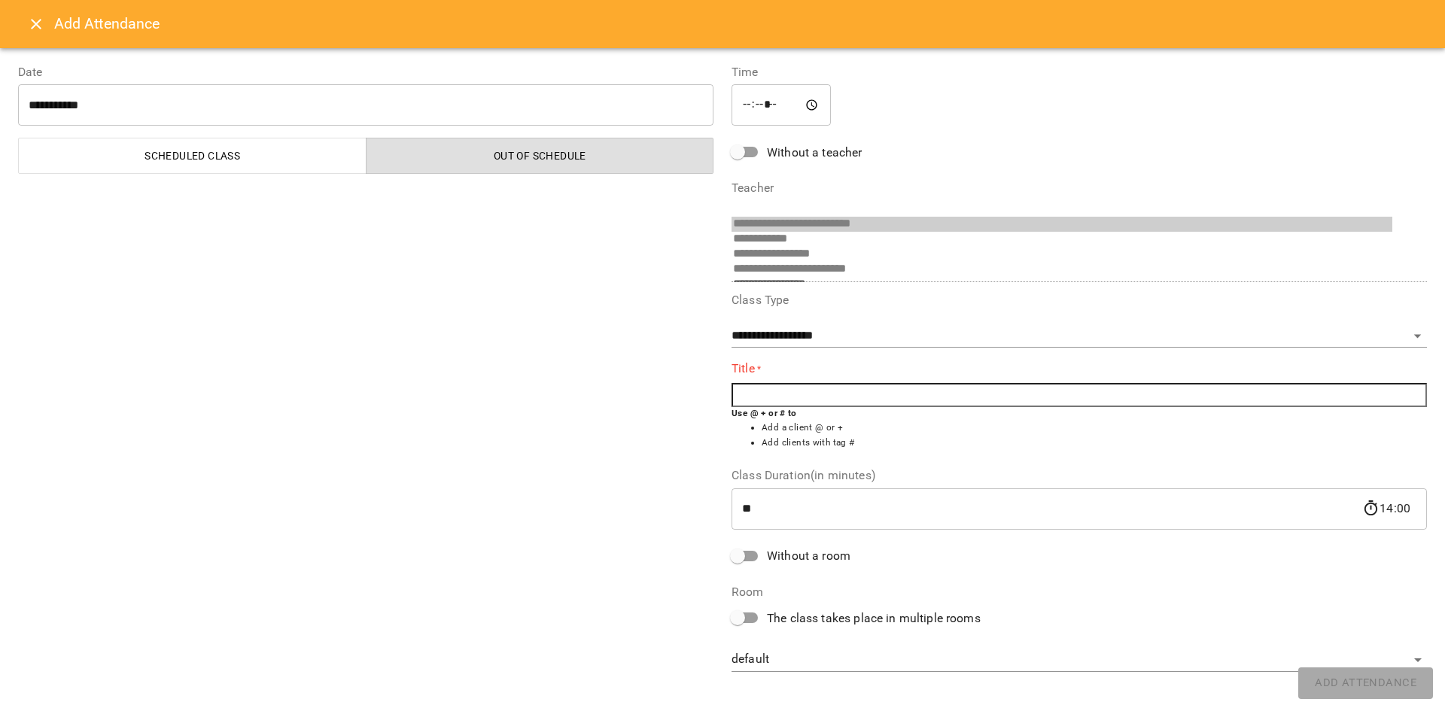
click at [772, 402] on input "text" at bounding box center [1079, 395] width 695 height 24
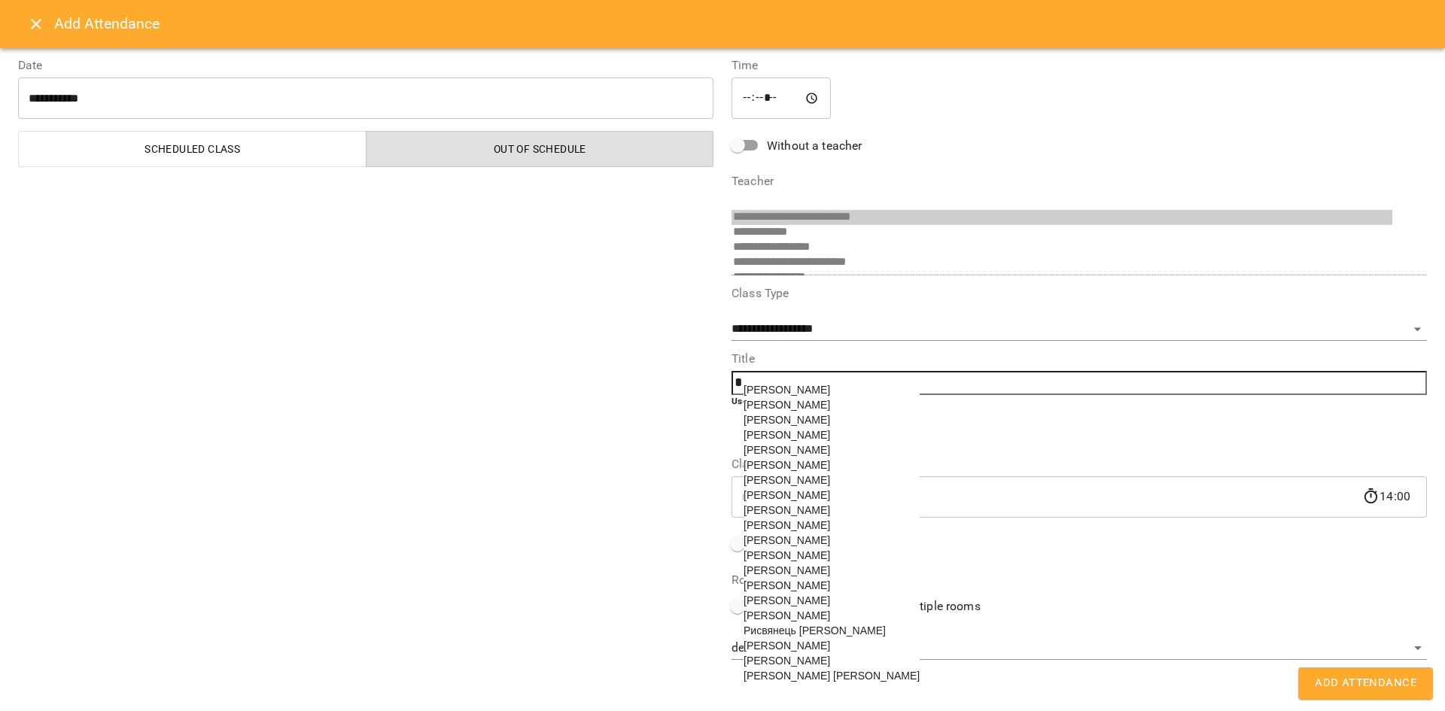
scroll to position [22, 0]
click at [781, 515] on span "[PERSON_NAME]" at bounding box center [787, 510] width 87 height 12
type input "**********"
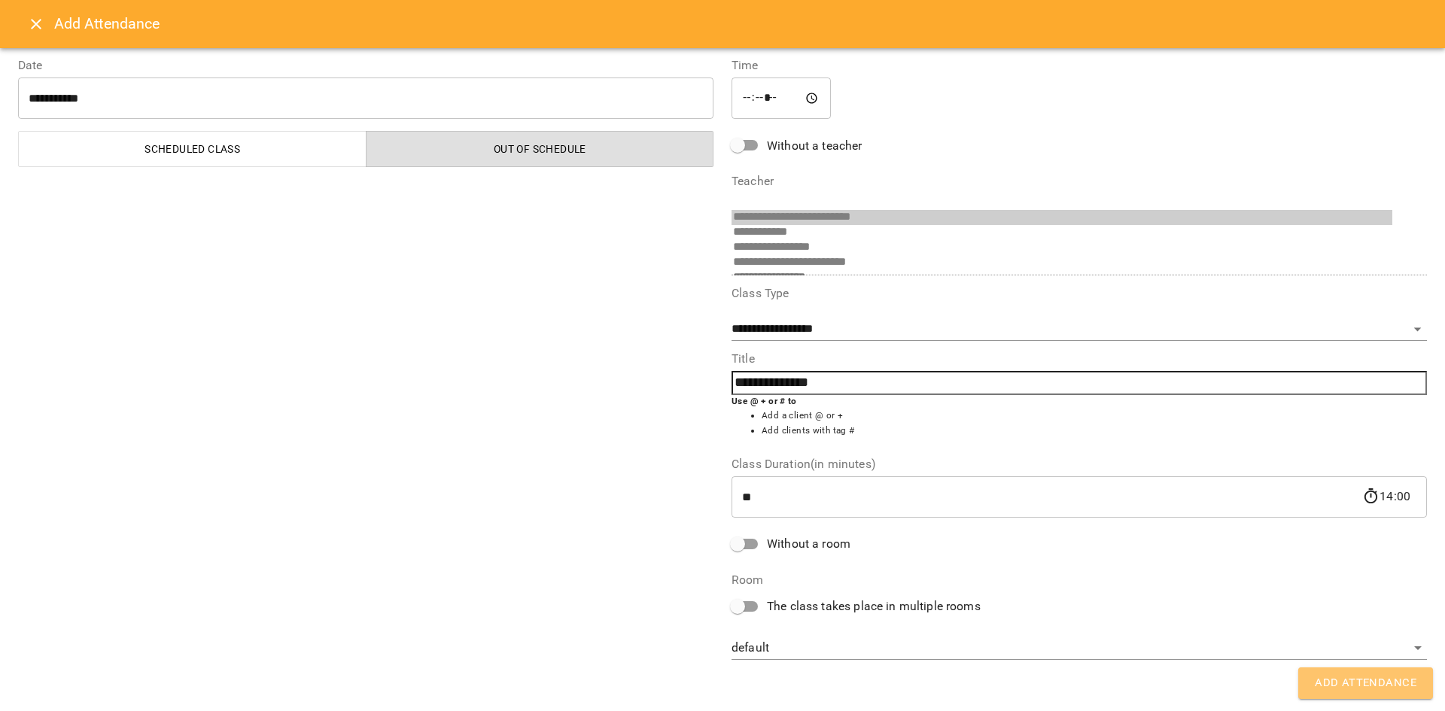
click at [1400, 686] on span "Add Attendance" at bounding box center [1366, 684] width 102 height 20
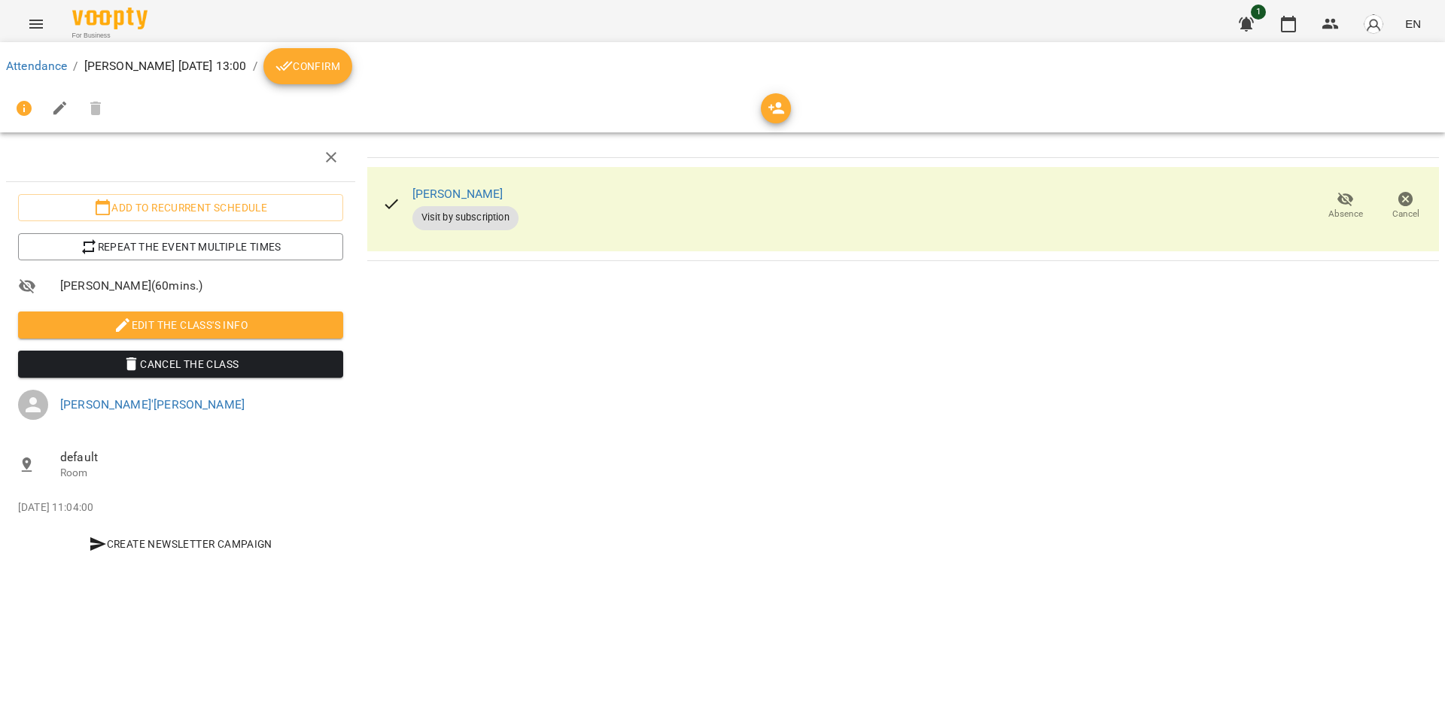
click at [340, 63] on span "Confirm" at bounding box center [307, 66] width 65 height 18
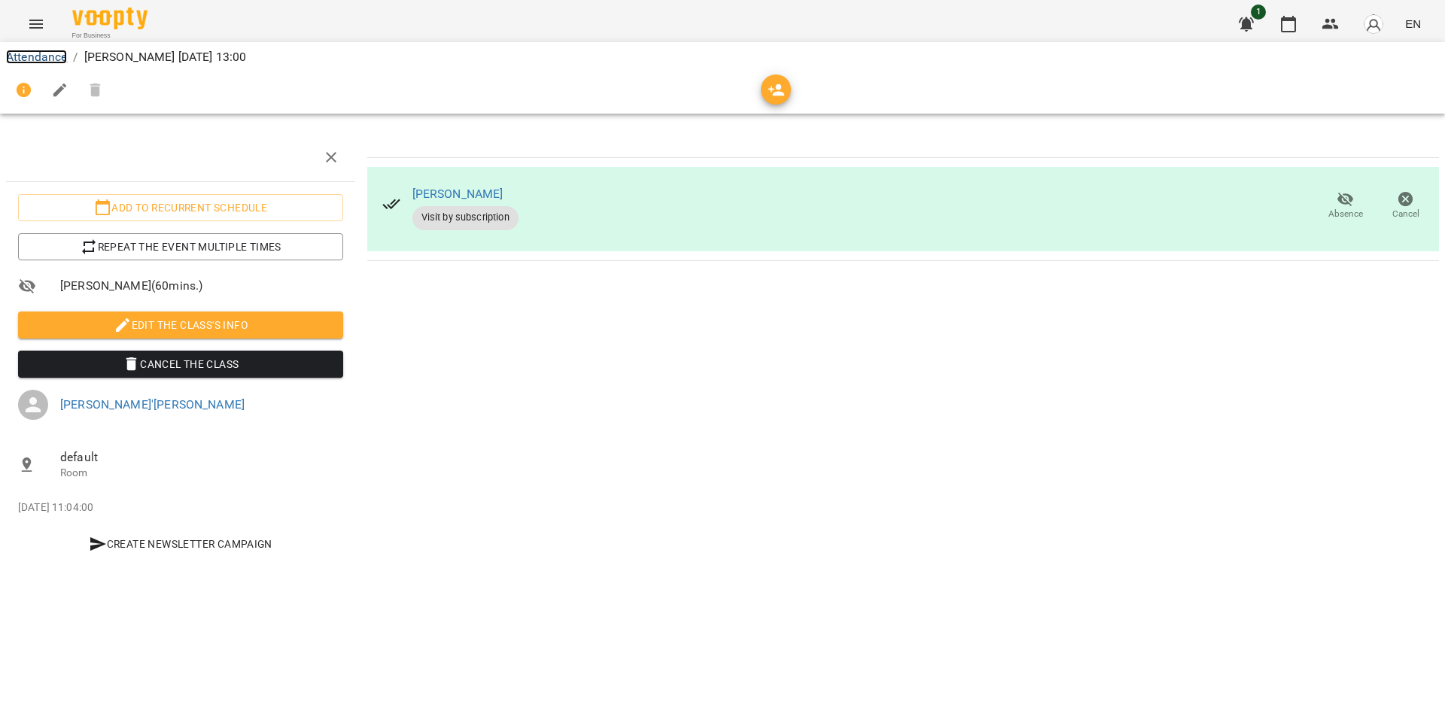
click at [61, 50] on link "Attendance" at bounding box center [36, 57] width 61 height 14
